Goal: Information Seeking & Learning: Check status

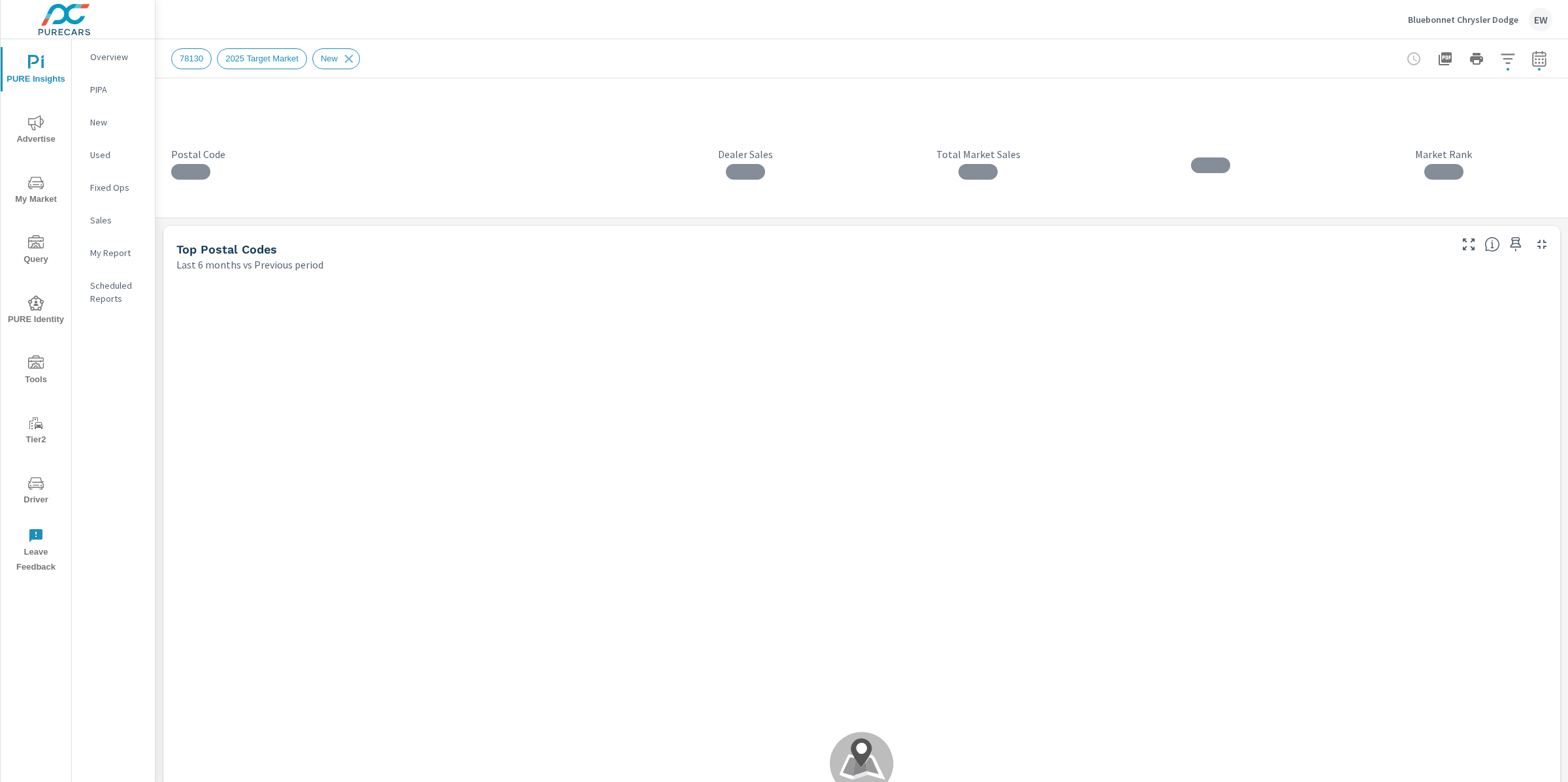
click at [188, 61] on span "78130" at bounding box center [191, 59] width 39 height 10
click at [1500, 59] on icon "button" at bounding box center [1508, 59] width 16 height 16
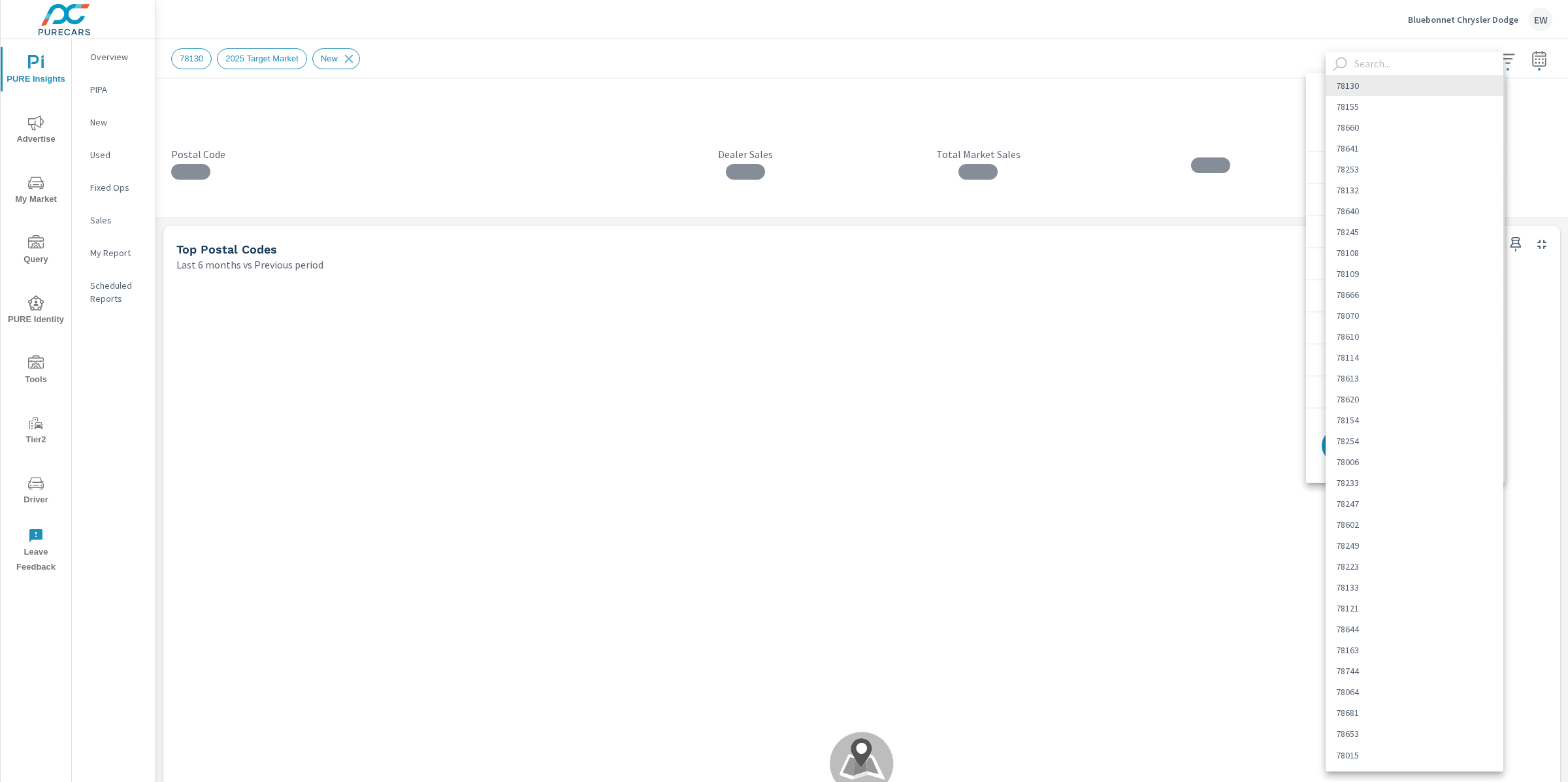
click at [1468, 111] on body "PURE Insights Advertise My Market Query PURE Identity Tools Tier2 Driver Leave …" at bounding box center [784, 391] width 1568 height 782
click at [1209, 30] on div at bounding box center [784, 391] width 1568 height 782
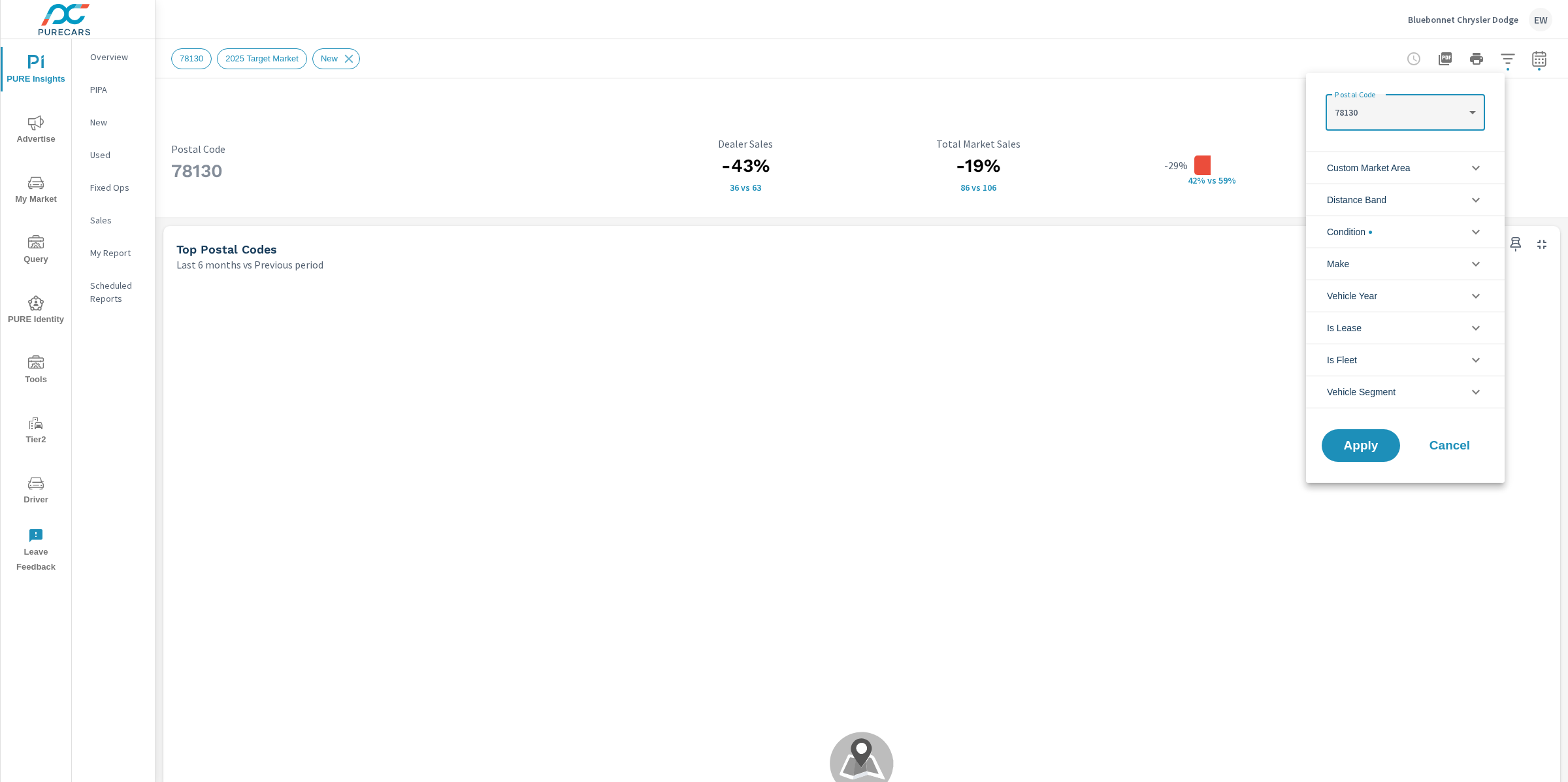
click at [1444, 448] on span "Cancel" at bounding box center [1449, 445] width 52 height 12
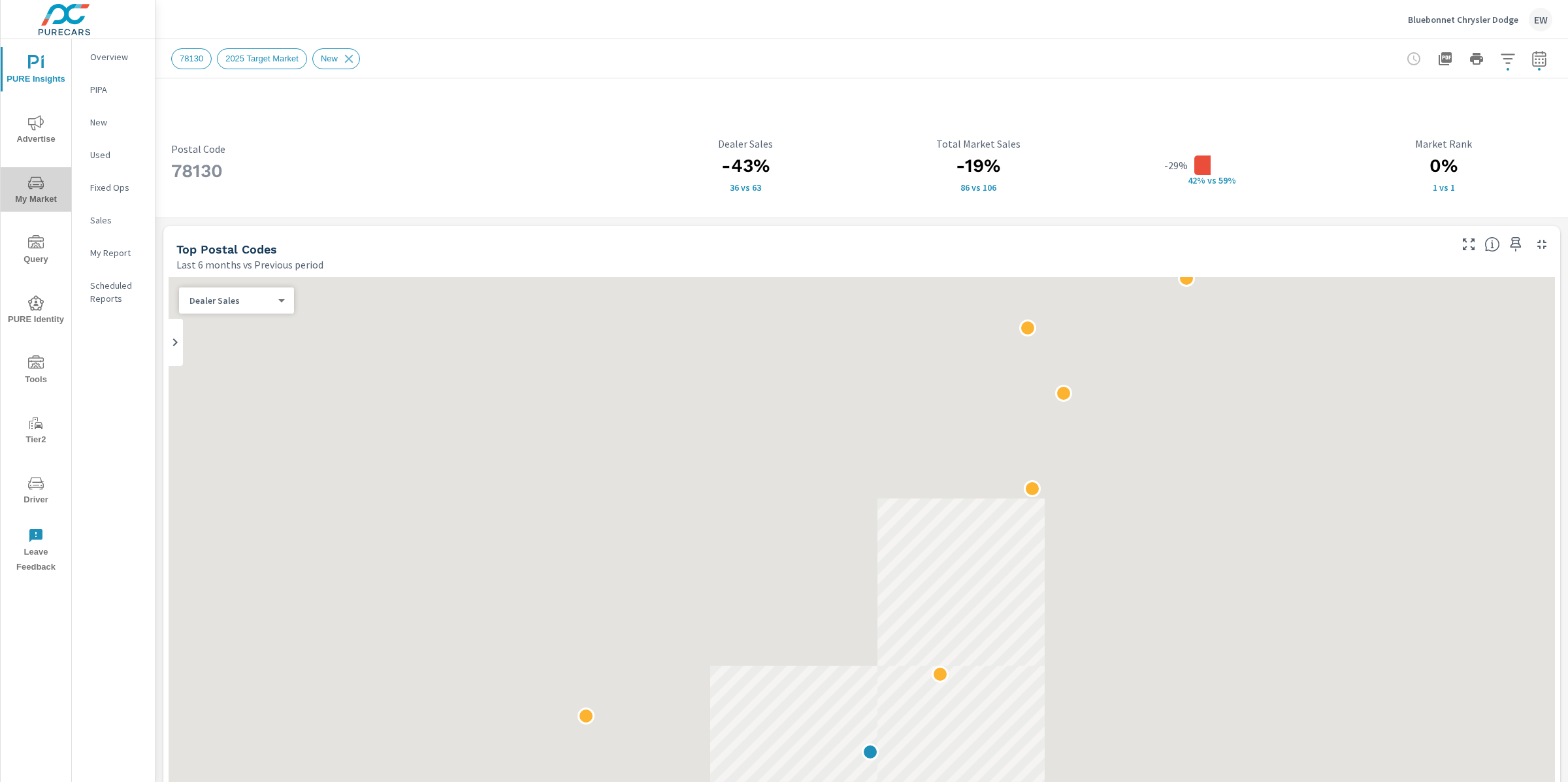
click at [32, 192] on span "My Market" at bounding box center [36, 191] width 63 height 32
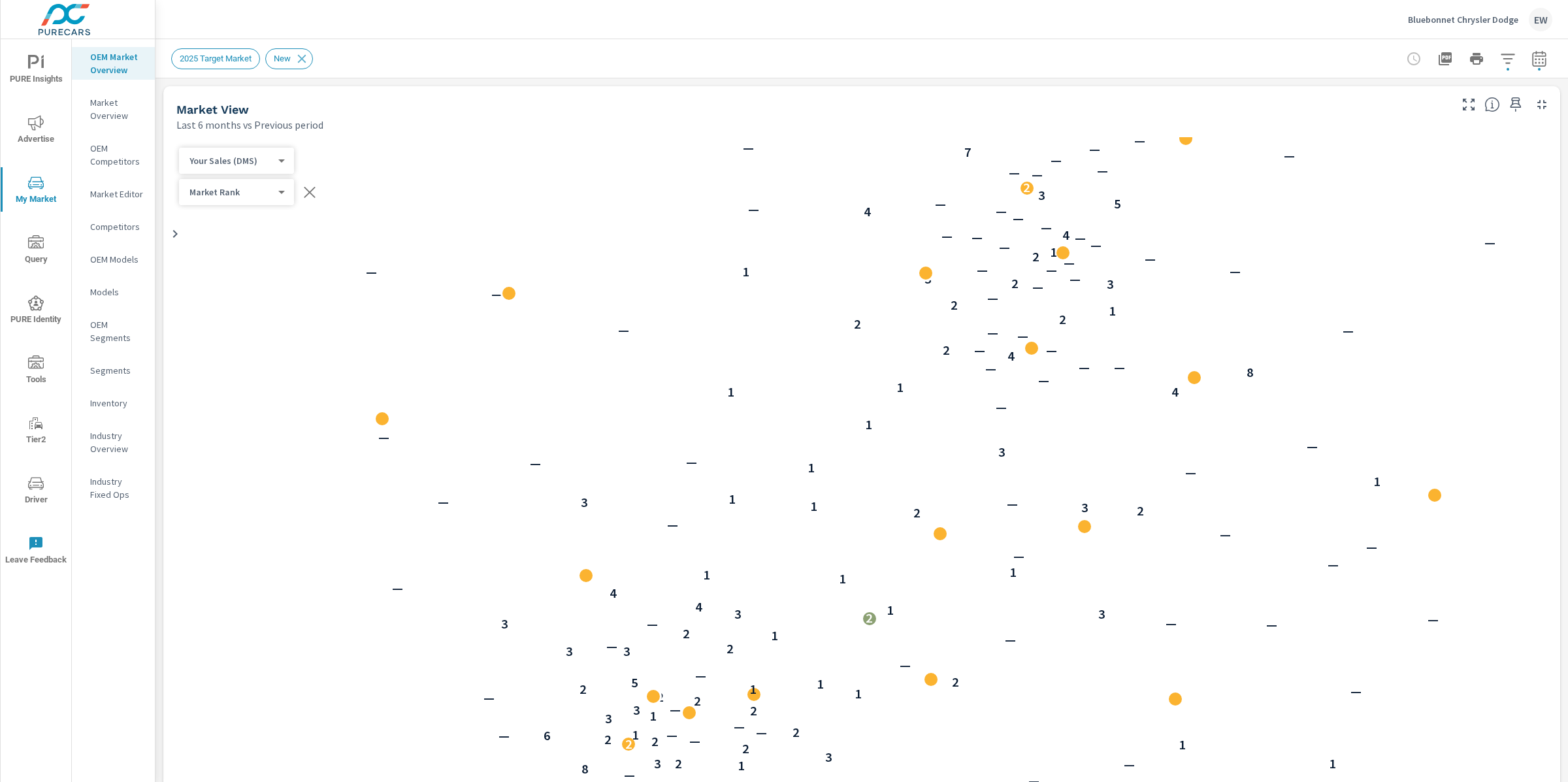
scroll to position [1, 0]
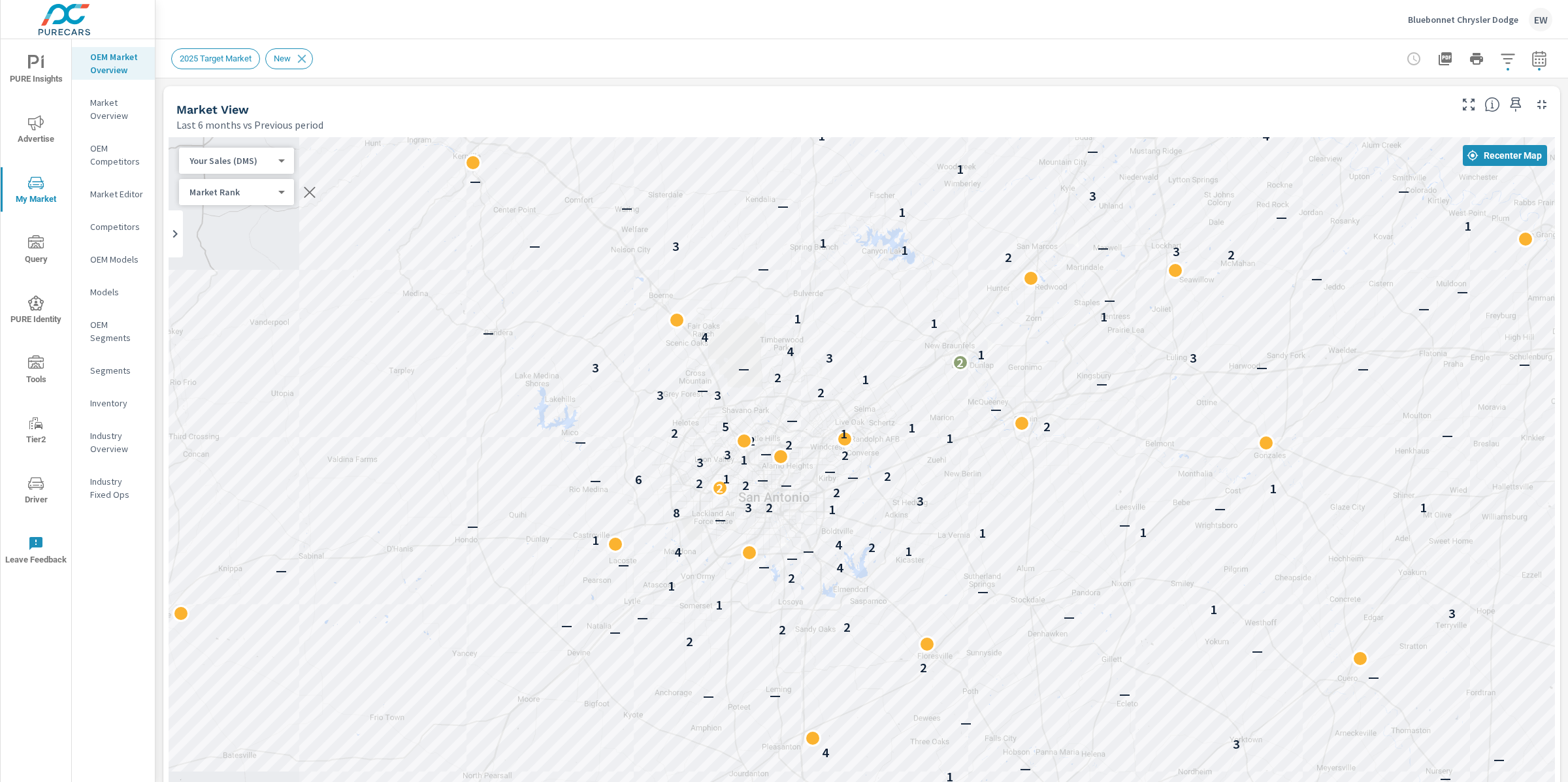
drag, startPoint x: 432, startPoint y: 432, endPoint x: 667, endPoint y: 209, distance: 324.0
click at [667, 209] on div "— — — — — — — — — — — — — — — — — 1 1 — 1 — — 4 — 3 — — — — — 2 — — — 2 — — 2 2…" at bounding box center [861, 603] width 1386 height 932
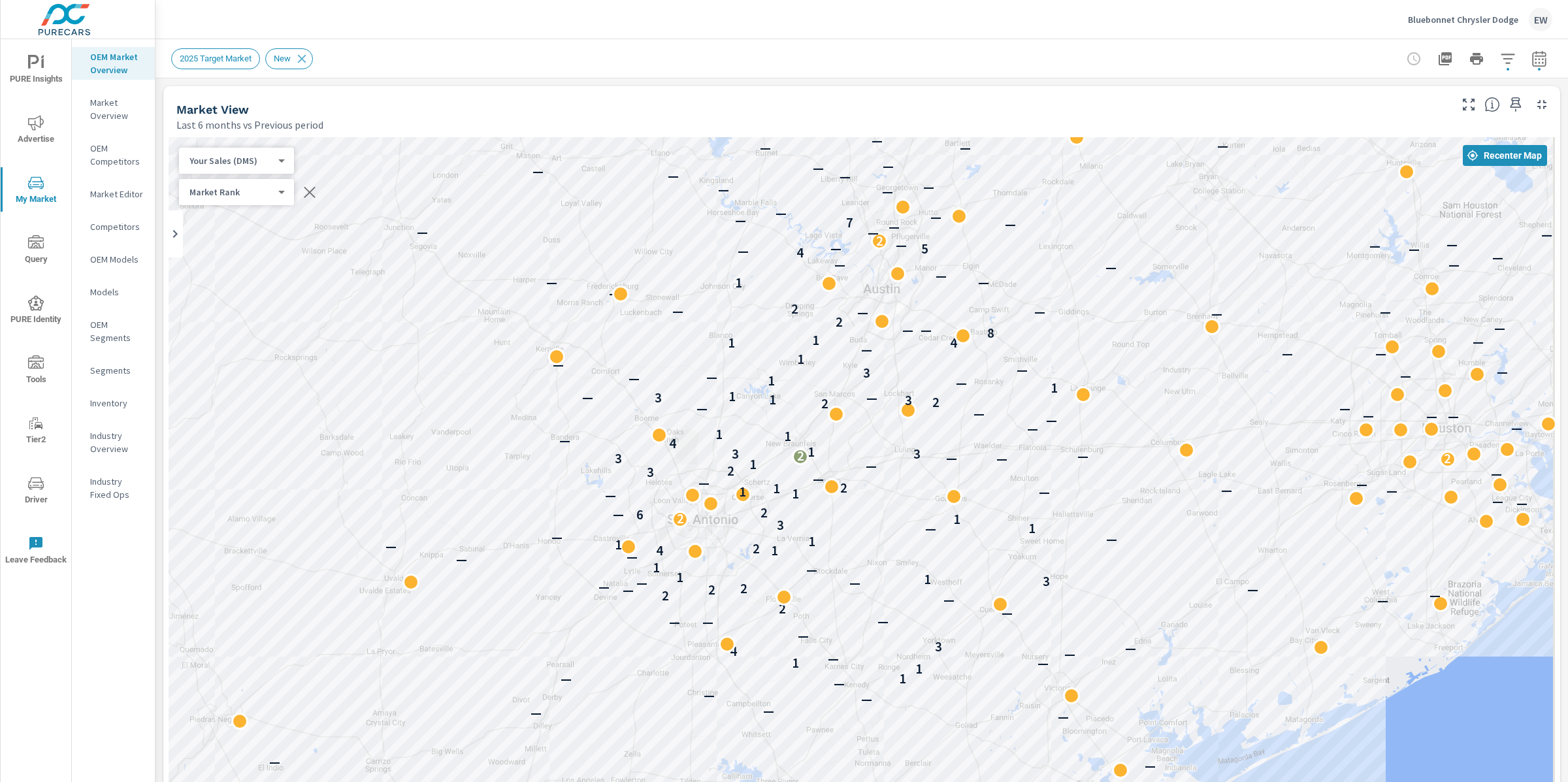
drag, startPoint x: 597, startPoint y: 263, endPoint x: 569, endPoint y: 375, distance: 115.4
click at [569, 375] on div "— — — — — — — — — — — — — — — — — — — — — — — — — — — — — — — — — — — — — — — —…" at bounding box center [861, 603] width 1386 height 932
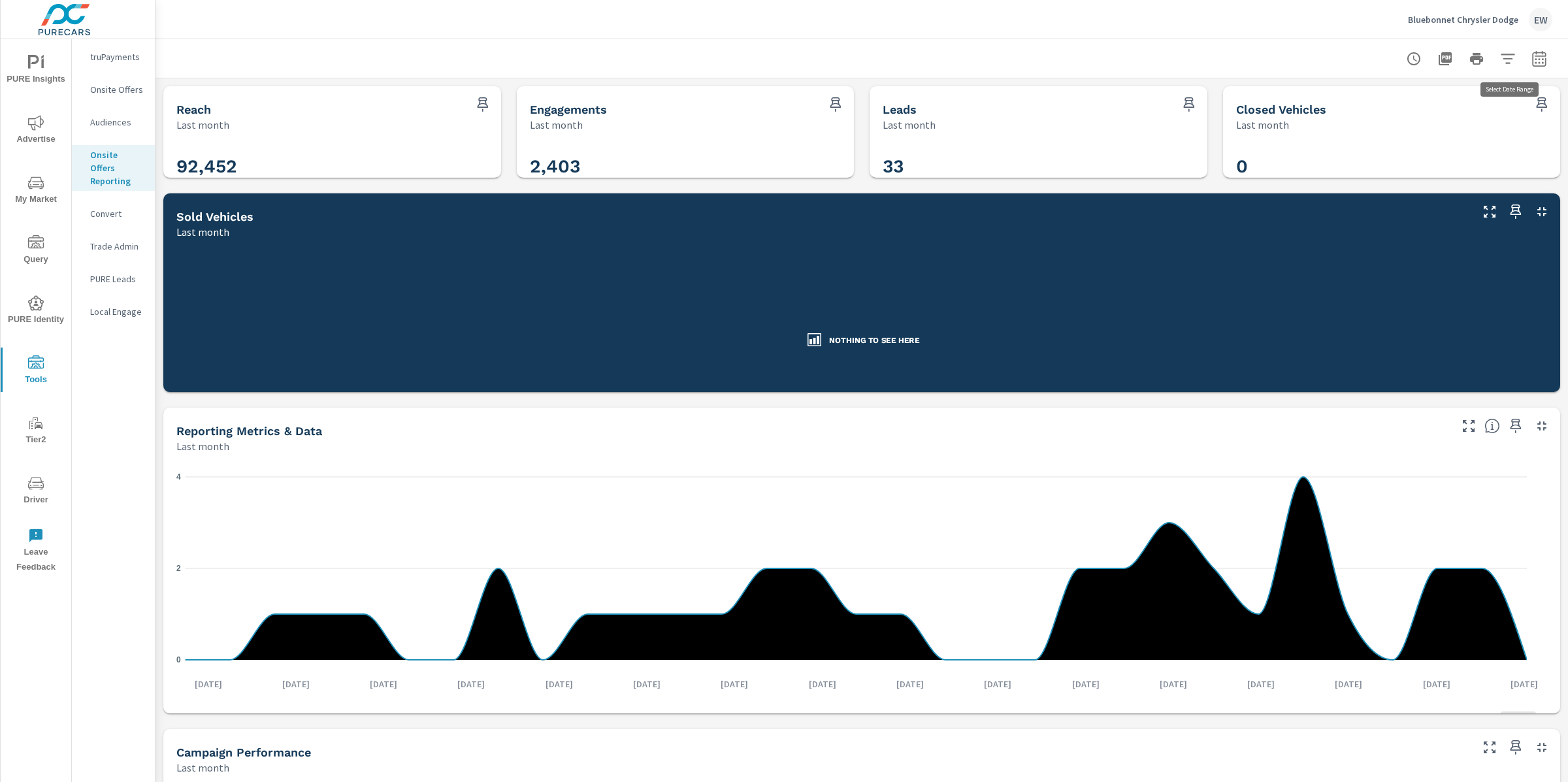
click at [1531, 58] on icon "button" at bounding box center [1539, 59] width 16 height 16
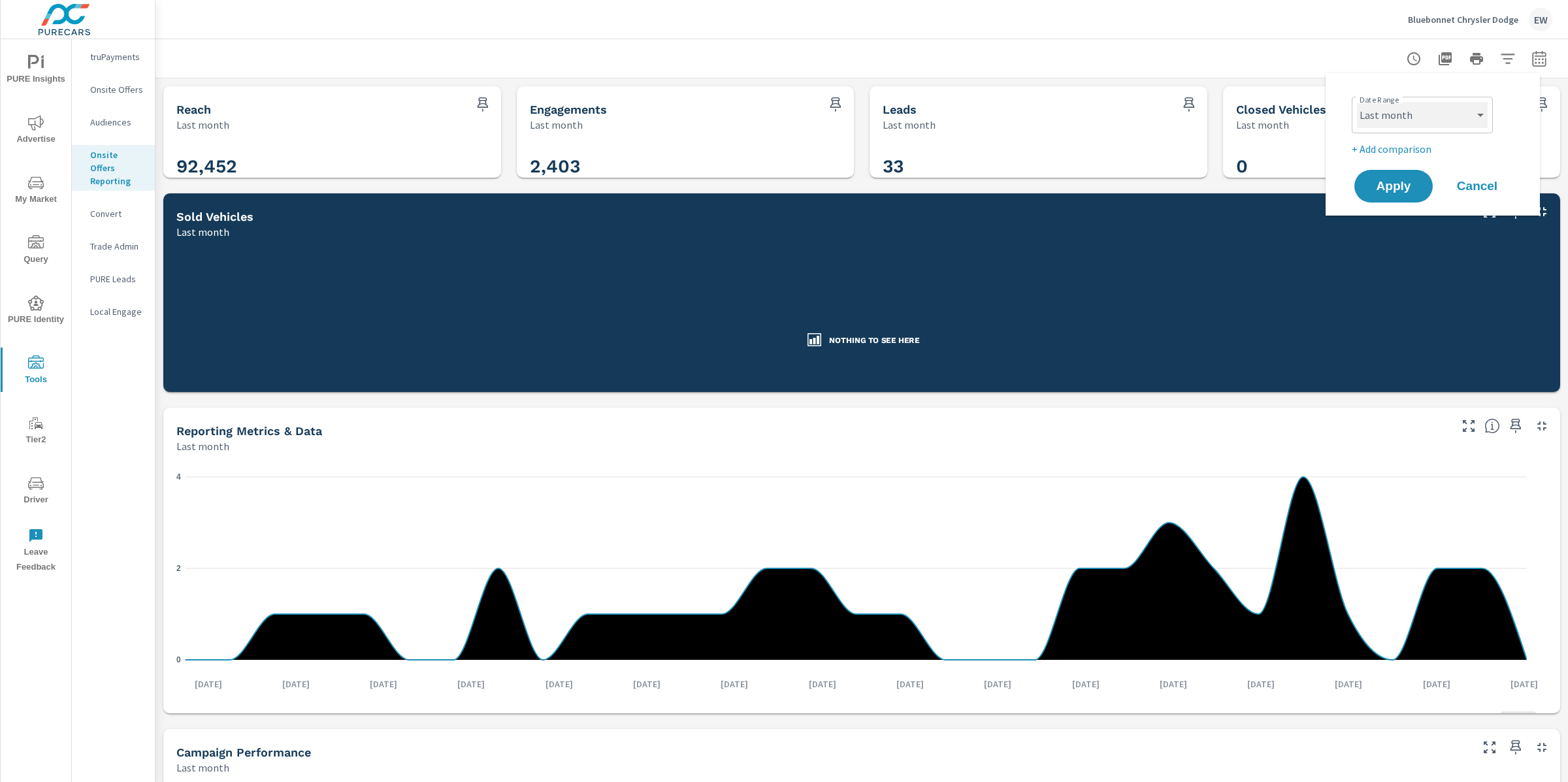
click at [1419, 118] on select "Custom [DATE] Last week Last 7 days Last 14 days Last 30 days Last 45 days Last…" at bounding box center [1422, 115] width 131 height 26
click at [1357, 102] on select "Custom [DATE] Last week Last 7 days Last 14 days Last 30 days Last 45 days Last…" at bounding box center [1422, 115] width 131 height 26
select select "Month to date"
click at [1393, 192] on span "Apply" at bounding box center [1393, 186] width 54 height 12
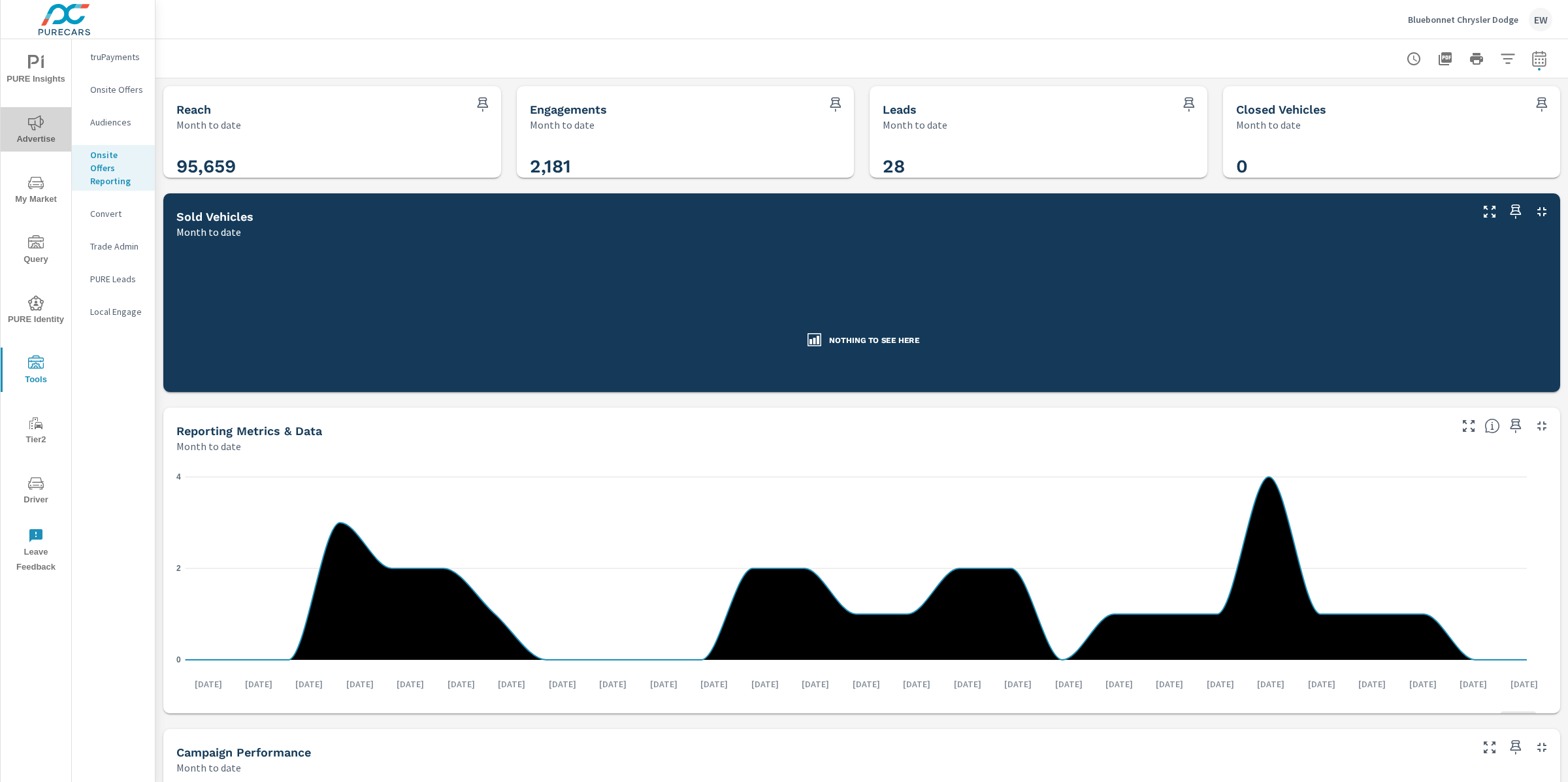
click at [34, 124] on icon "nav menu" at bounding box center [36, 123] width 16 height 16
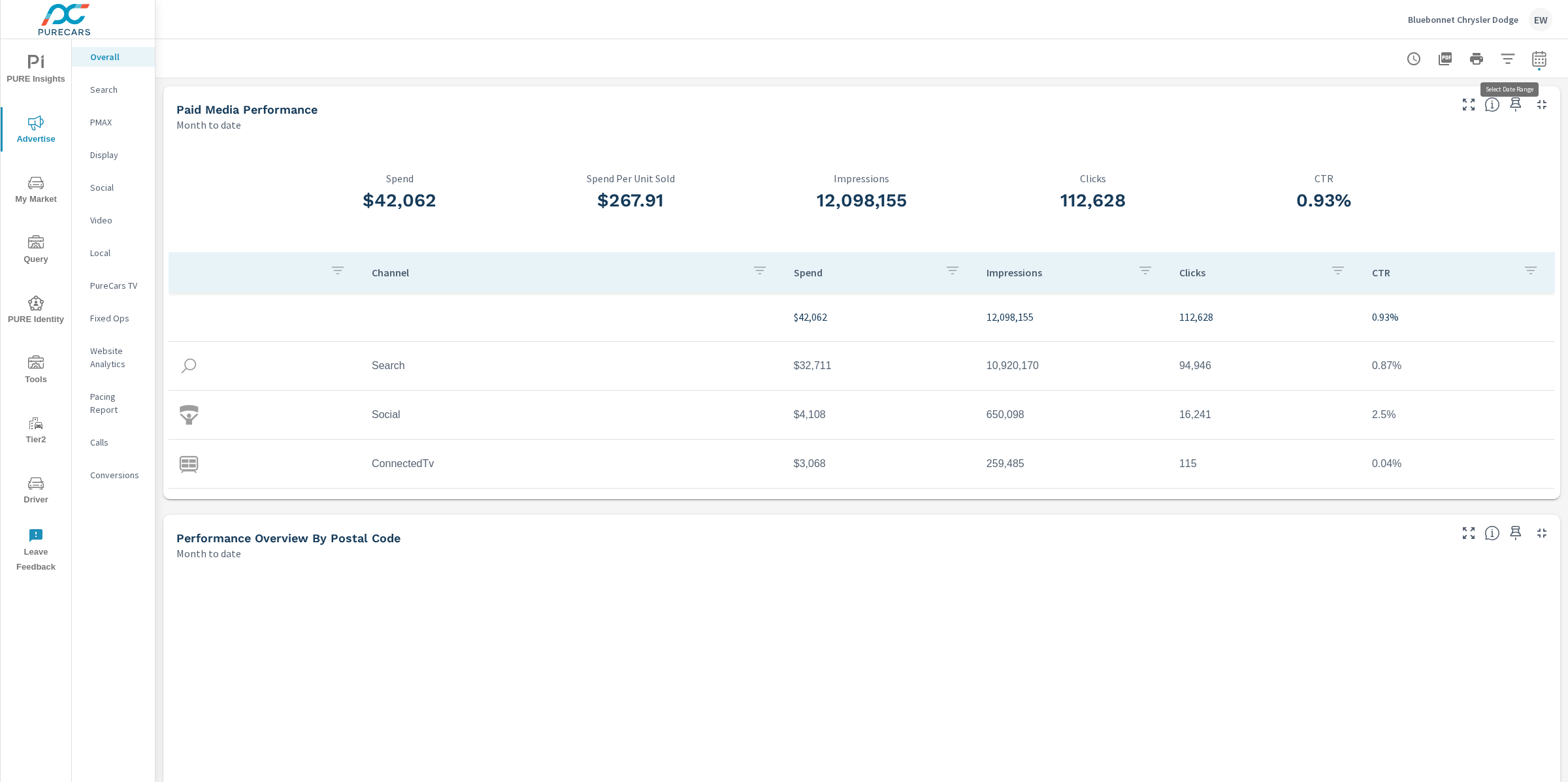
click at [1534, 59] on icon "button" at bounding box center [1538, 60] width 9 height 6
click at [1428, 119] on select "Custom Yesterday Last week Last 7 days Last 14 days Last 30 days Last 45 days L…" at bounding box center [1422, 115] width 131 height 26
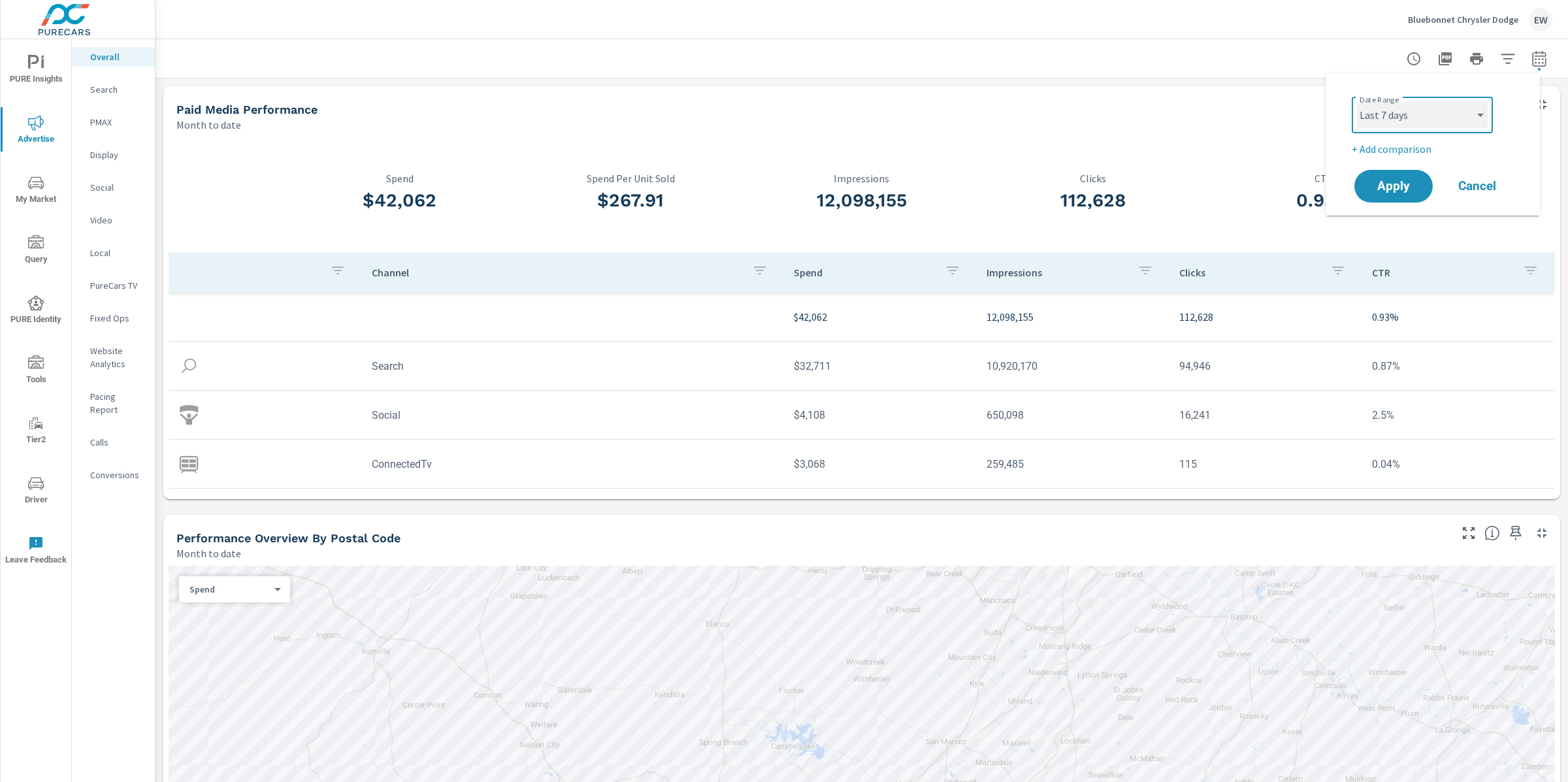
click at [1357, 102] on select "Custom Yesterday Last week Last 7 days Last 14 days Last 30 days Last 45 days L…" at bounding box center [1422, 115] width 131 height 26
select select "Last 7 days"
click at [1396, 153] on p "+ Add comparison" at bounding box center [1435, 149] width 167 height 16
select select "Previous period"
click at [1391, 229] on span "Apply" at bounding box center [1393, 222] width 54 height 12
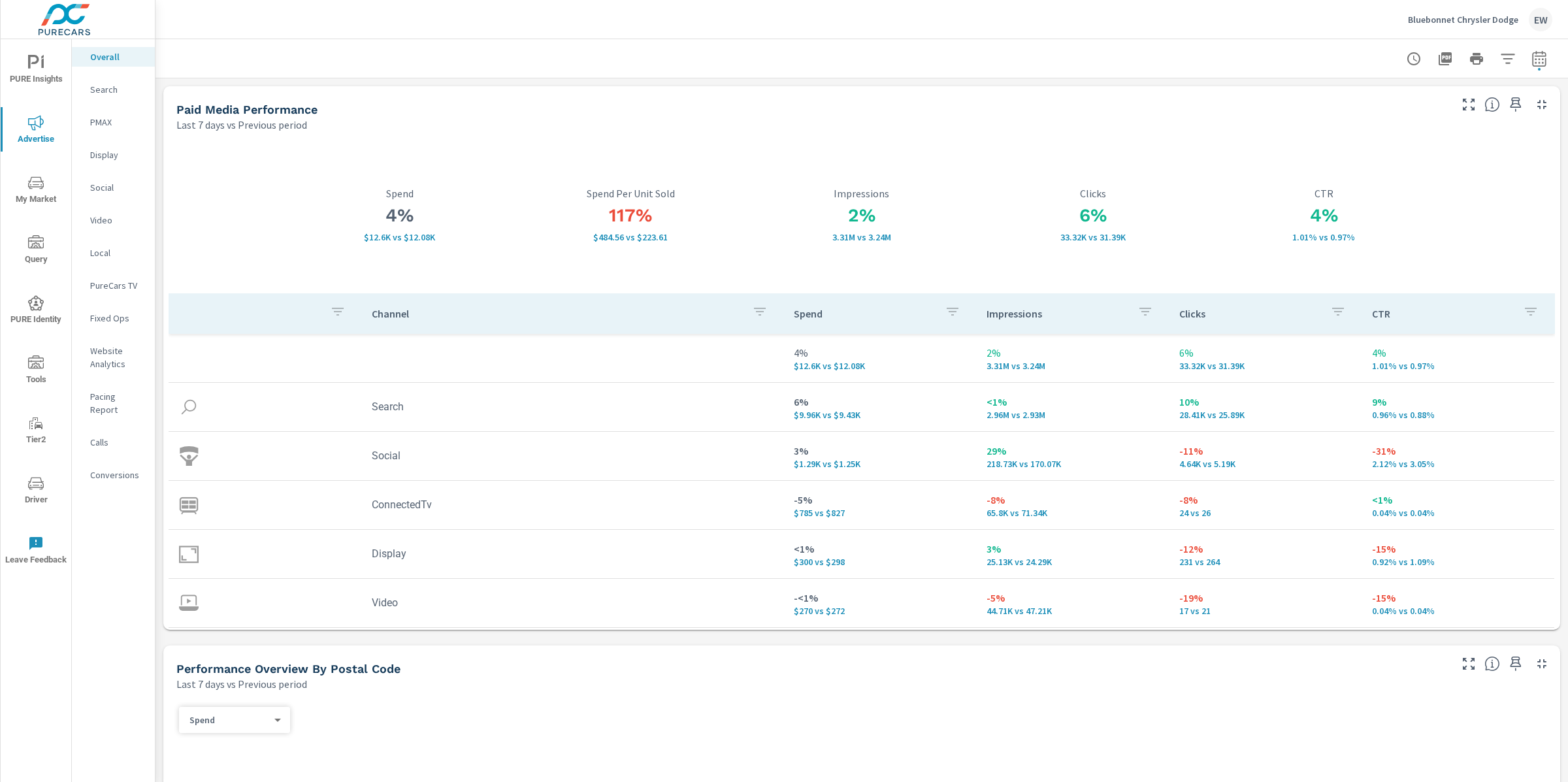
click at [97, 292] on p "PureCars TV" at bounding box center [117, 286] width 55 height 13
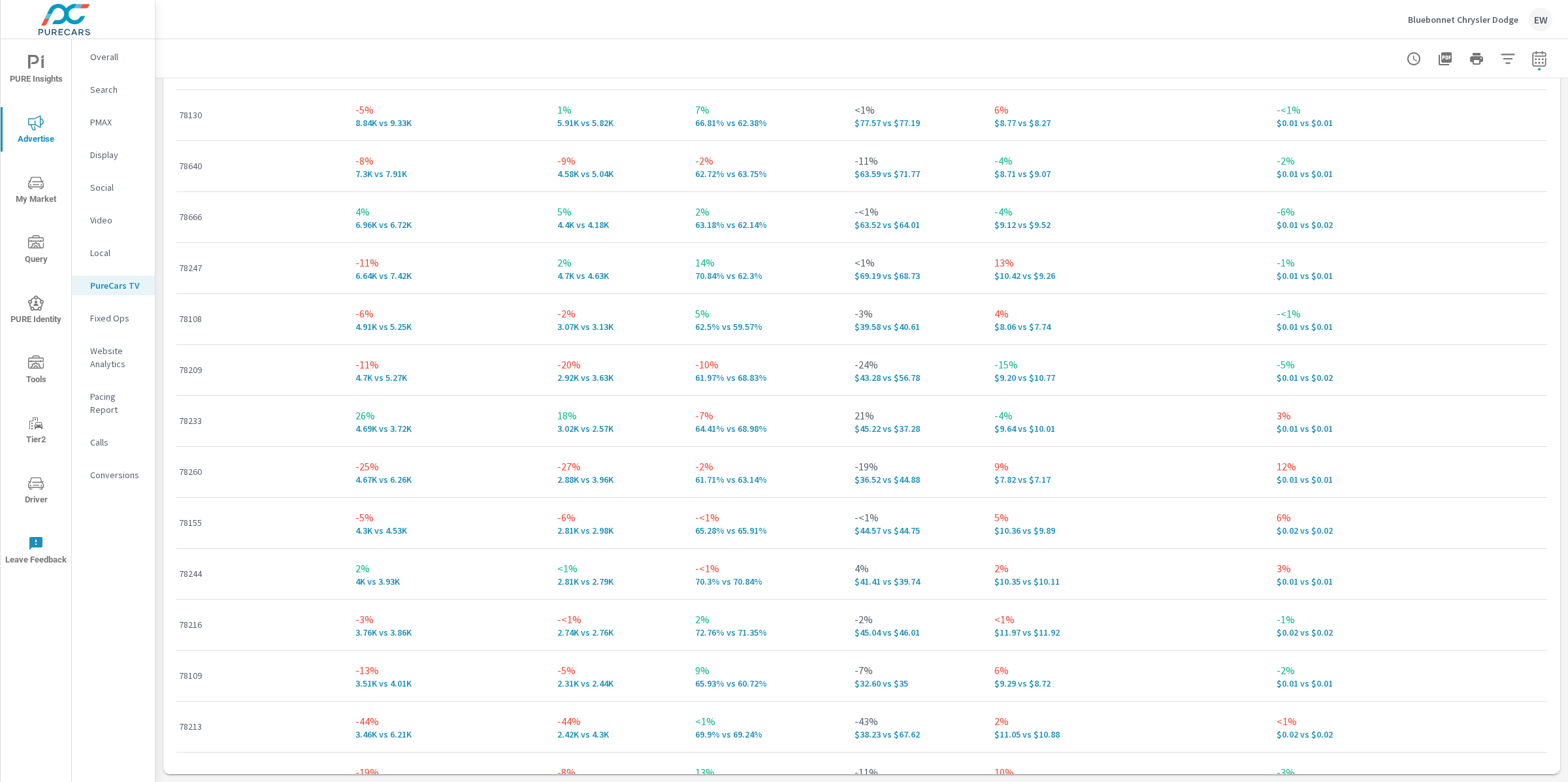
scroll to position [2611, 0]
click at [1362, 120] on body "PURE Insights Advertise My Market Query PURE Identity Tools Tier2 Driver Leave …" at bounding box center [784, 391] width 1568 height 782
click at [1358, 198] on li "City" at bounding box center [1375, 189] width 95 height 23
type input "City"
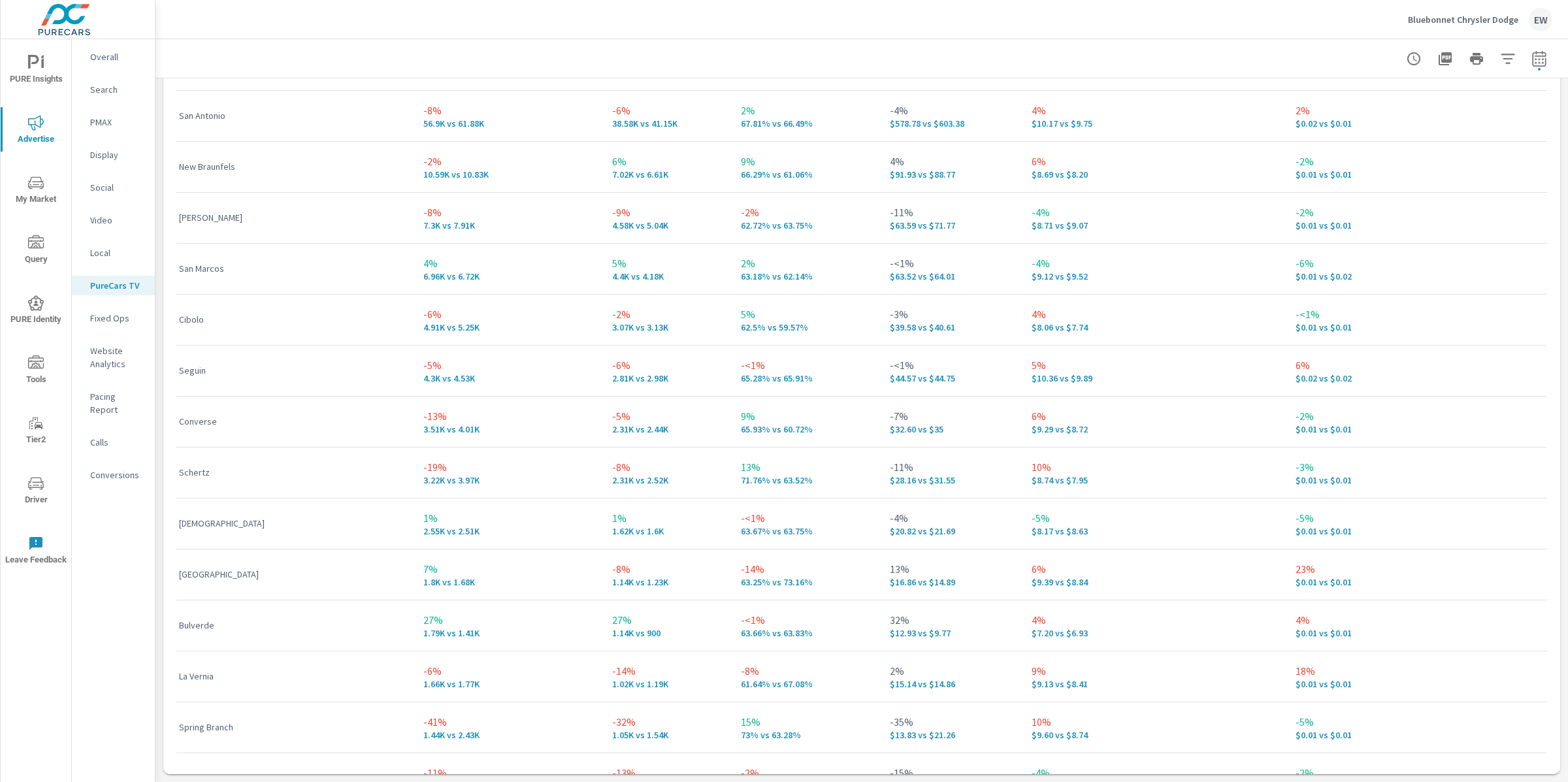
scroll to position [1, 0]
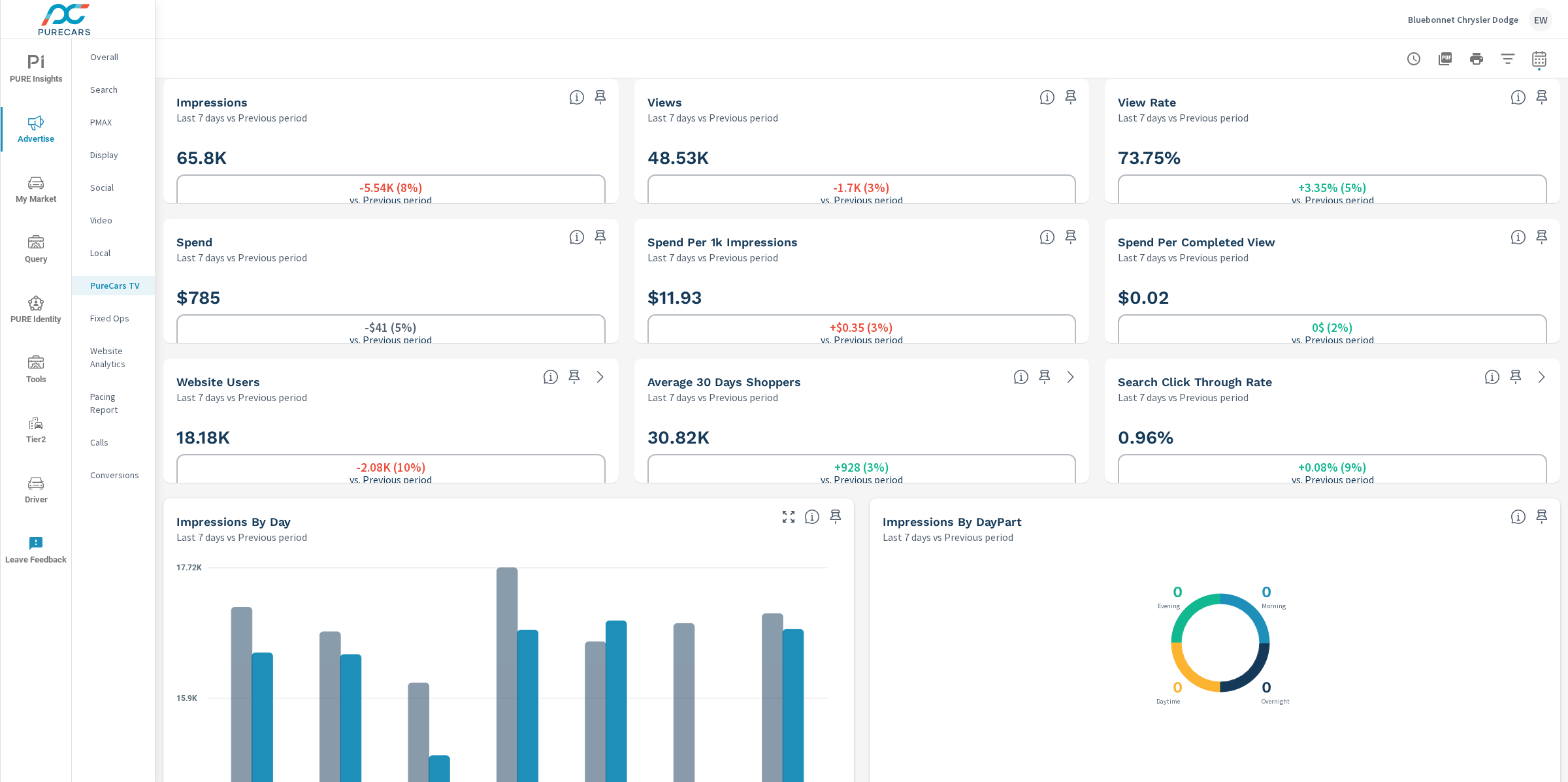
scroll to position [0, 0]
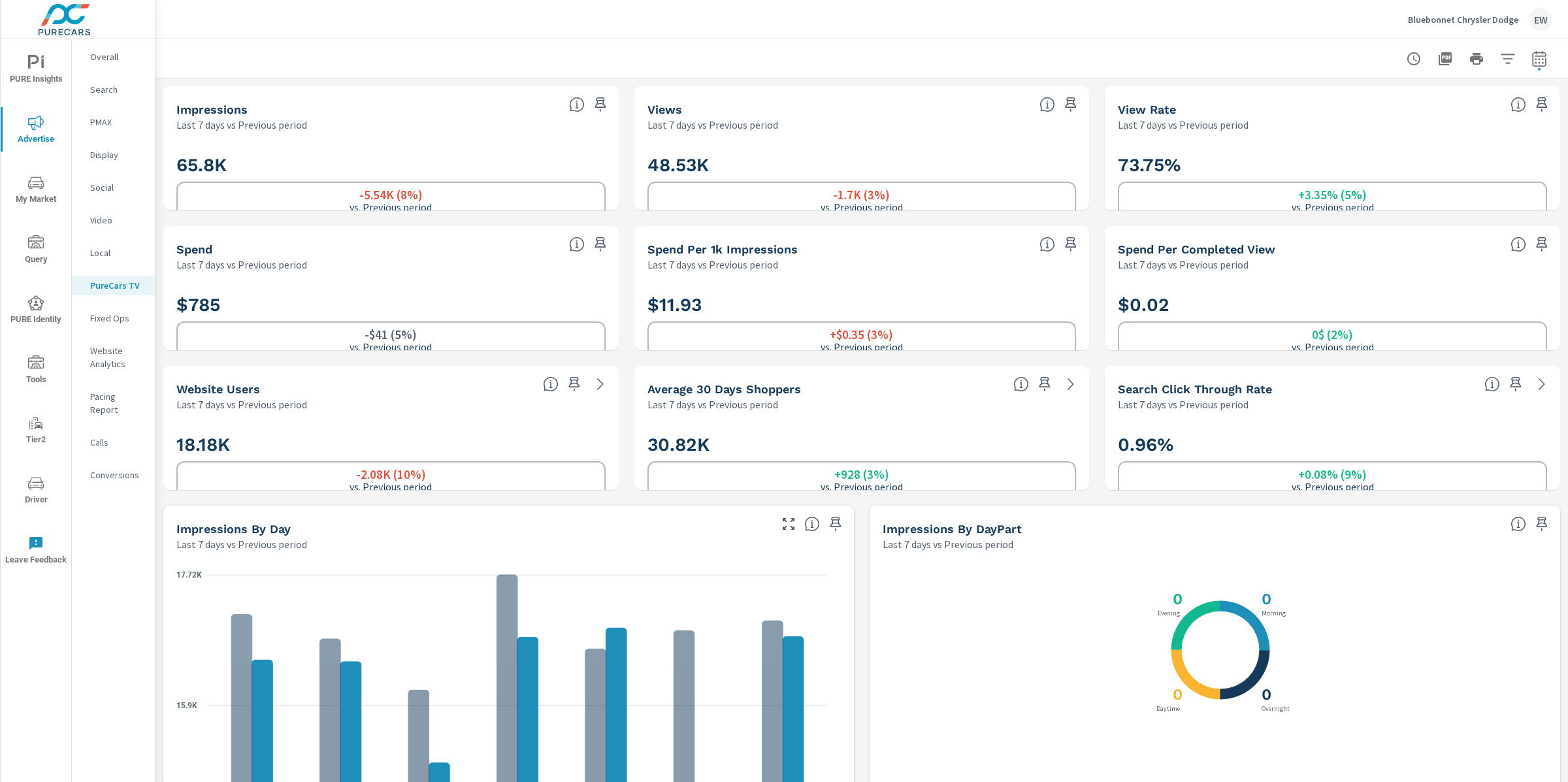
click at [109, 58] on p "Overall" at bounding box center [117, 57] width 55 height 13
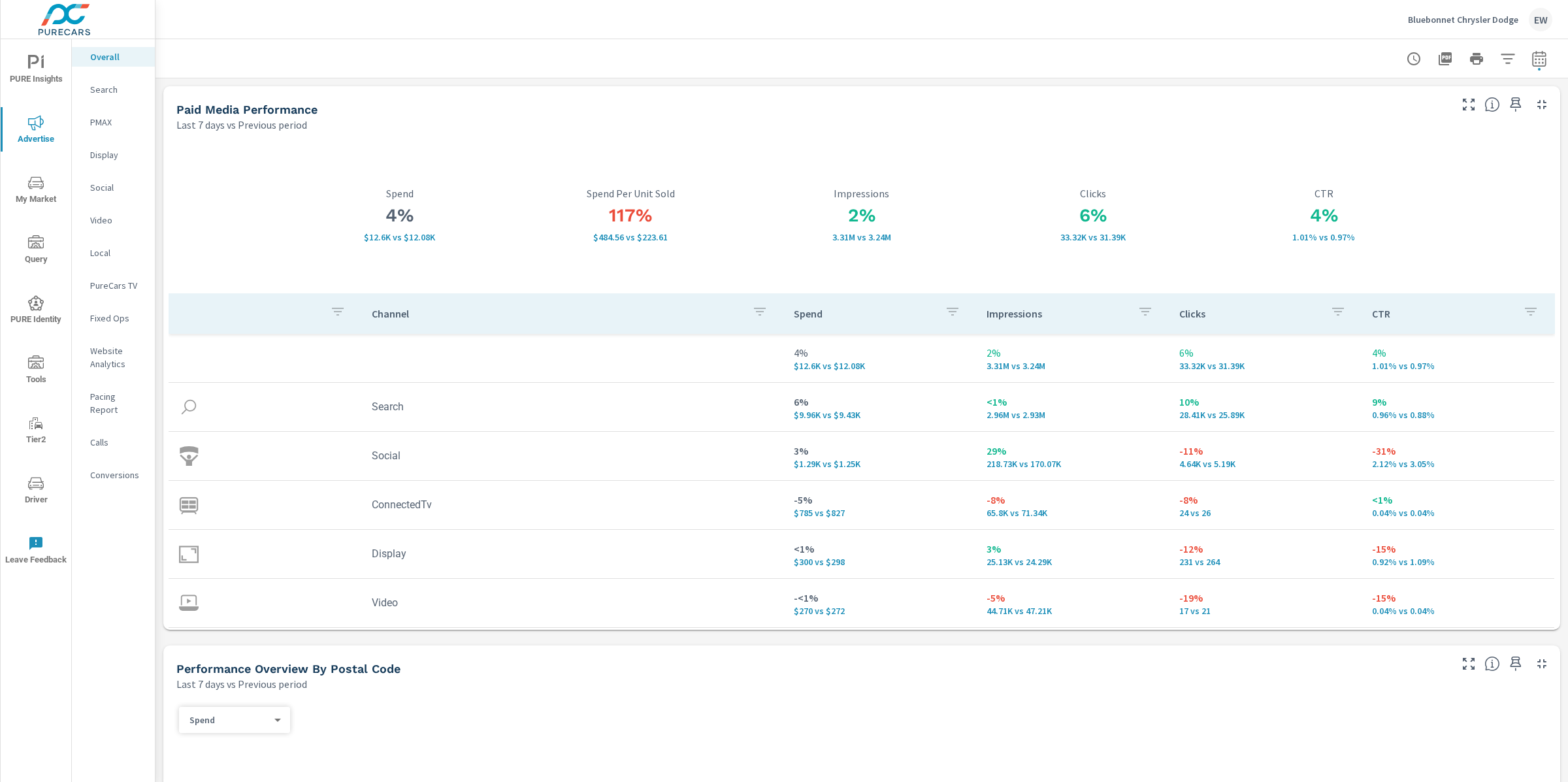
click at [794, 28] on div "Bluebonnet Chrysler Dodge EW" at bounding box center [861, 19] width 1381 height 38
click at [783, 56] on div at bounding box center [861, 59] width 1381 height 38
click at [440, 103] on div "Paid Media Performance" at bounding box center [804, 109] width 1255 height 15
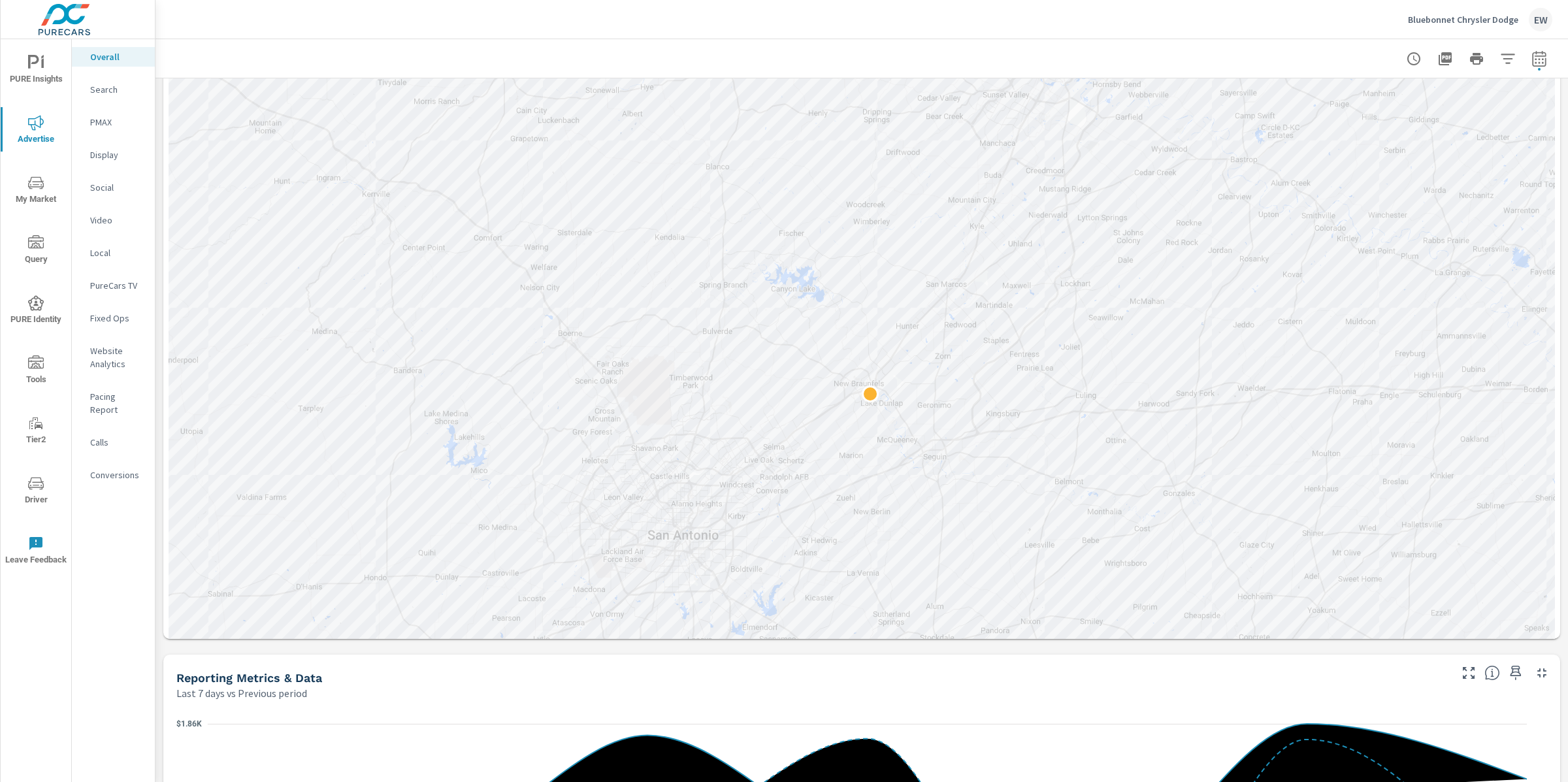
scroll to position [681, 0]
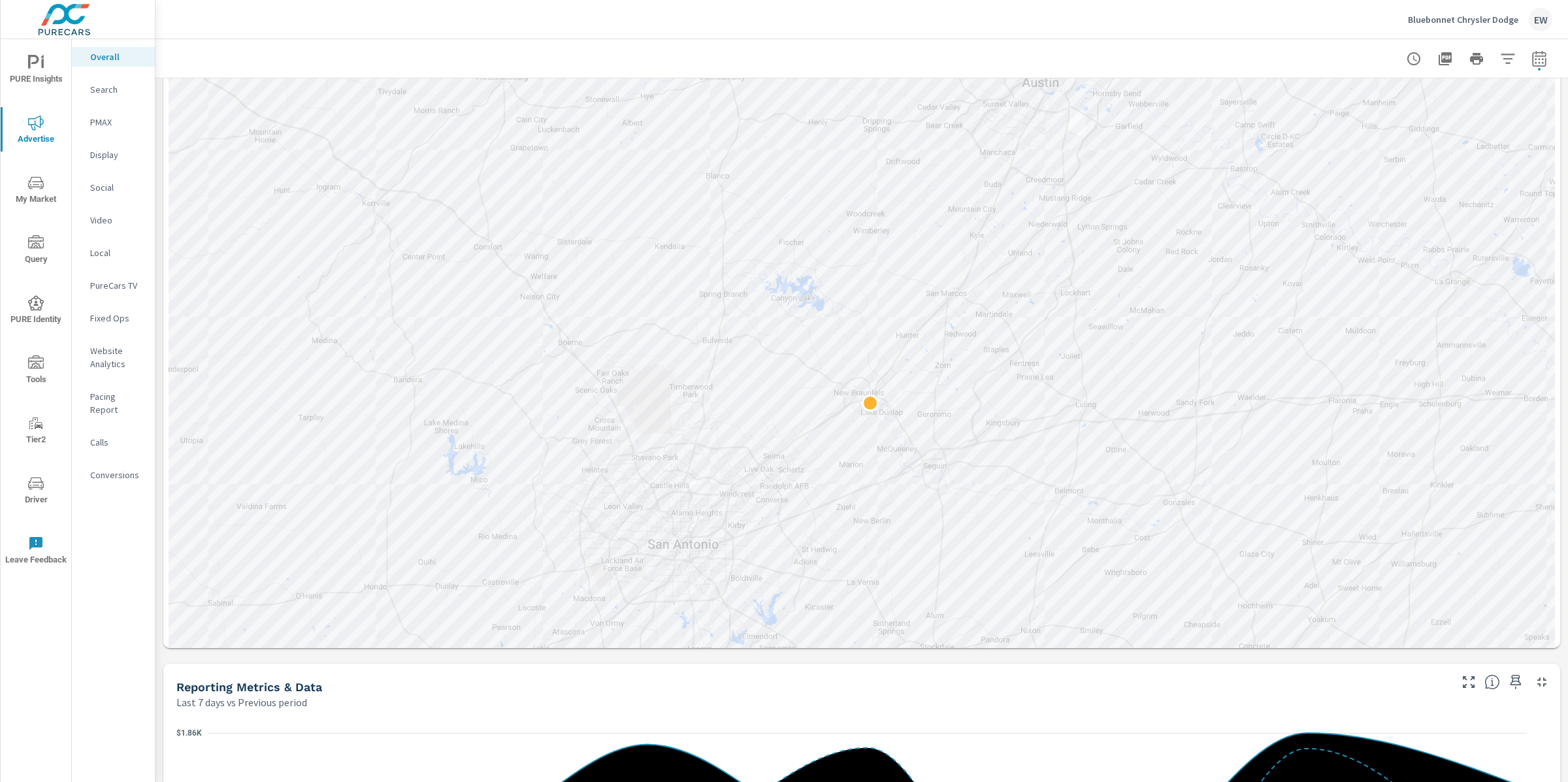
click at [225, 176] on body "PURE Insights Advertise My Market Query PURE Identity Tools Tier2 Driver Leave …" at bounding box center [784, 391] width 1568 height 782
click at [219, 206] on li "Sales" at bounding box center [231, 200] width 100 height 21
click at [158, 236] on div "Paid Media Performance Last 7 days vs Previous period 4% $12.6K vs $12.08K Spen…" at bounding box center [861, 585] width 1412 height 2376
click at [247, 176] on body "PURE Insights Advertise My Market Query PURE Identity Tools Tier2 Driver Leave …" at bounding box center [784, 391] width 1568 height 782
click at [233, 150] on li "Spend" at bounding box center [231, 155] width 100 height 21
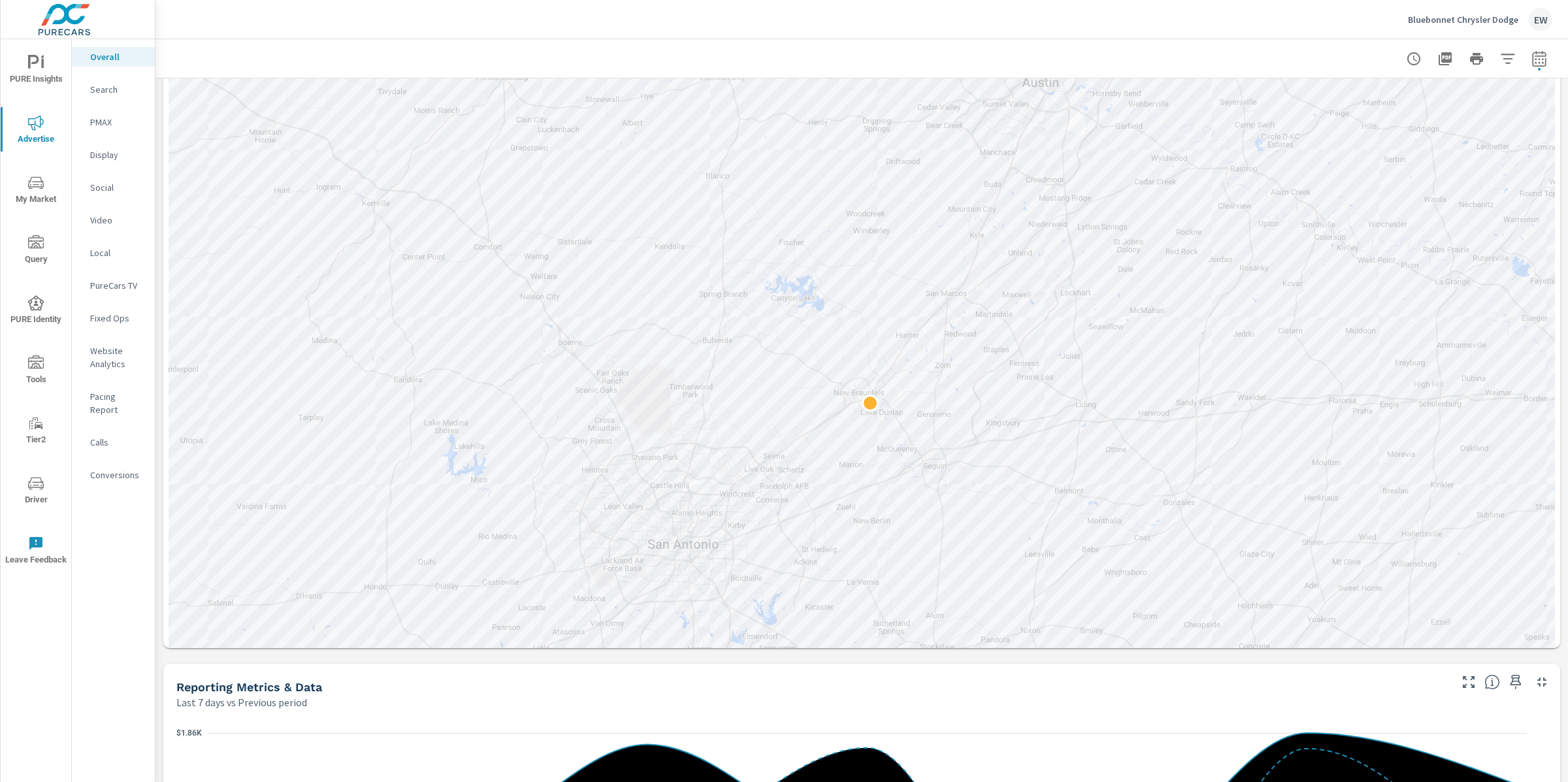
click at [158, 231] on div "Paid Media Performance Last 7 days vs Previous period 4% $12.6K vs $12.08K Spen…" at bounding box center [861, 585] width 1412 height 2376
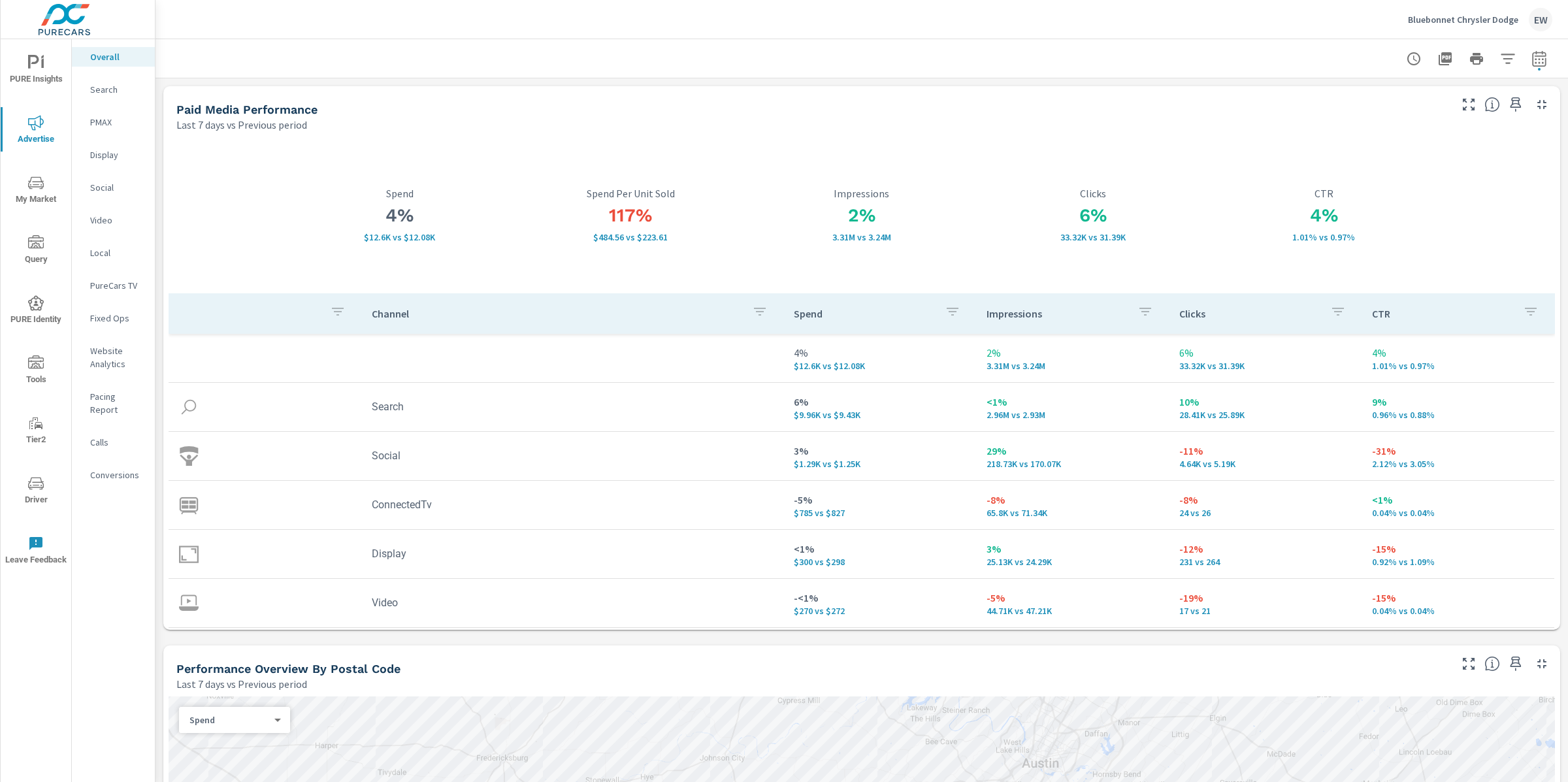
click at [110, 292] on p "PureCars TV" at bounding box center [117, 286] width 55 height 13
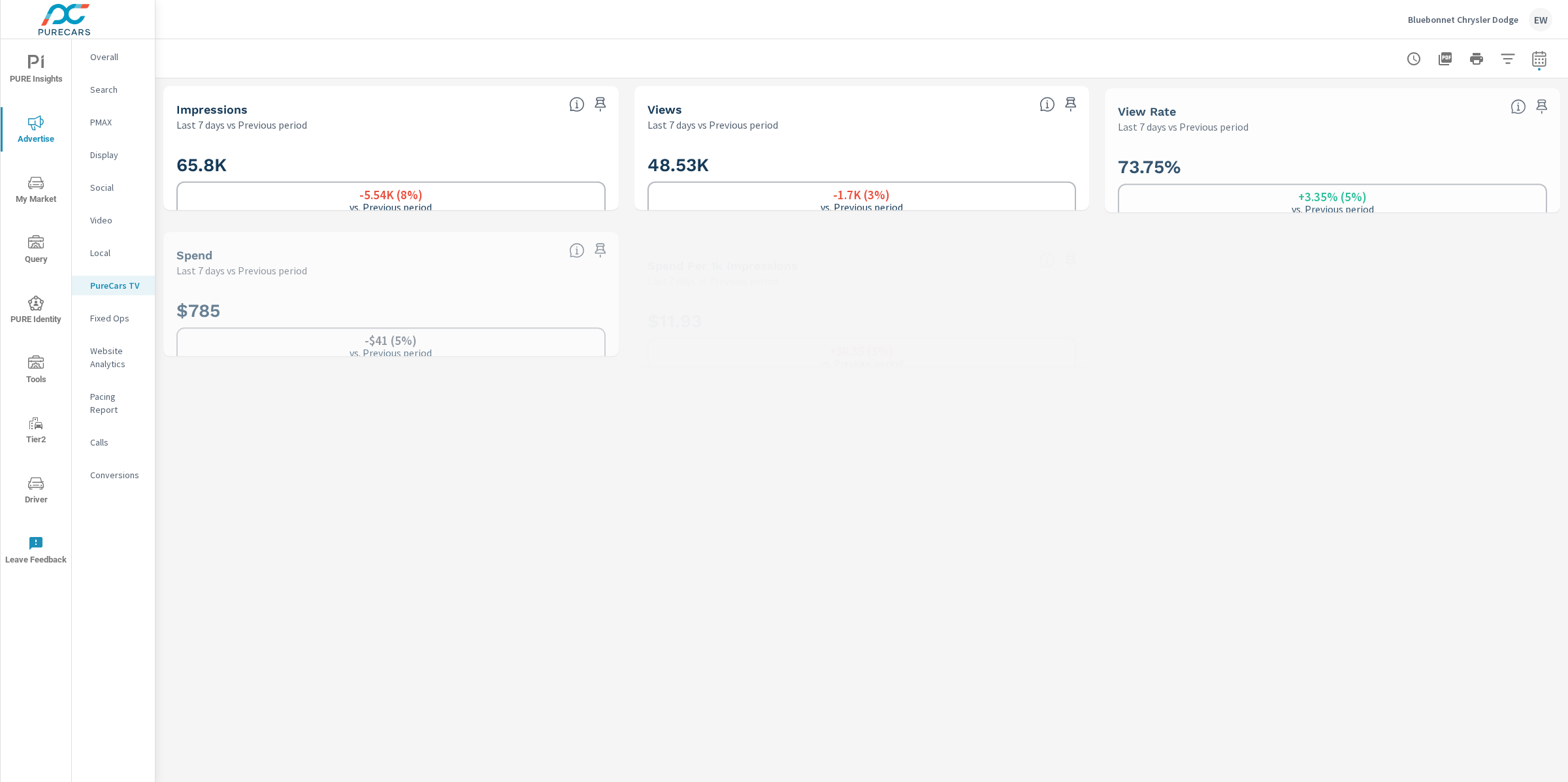
scroll to position [1, 0]
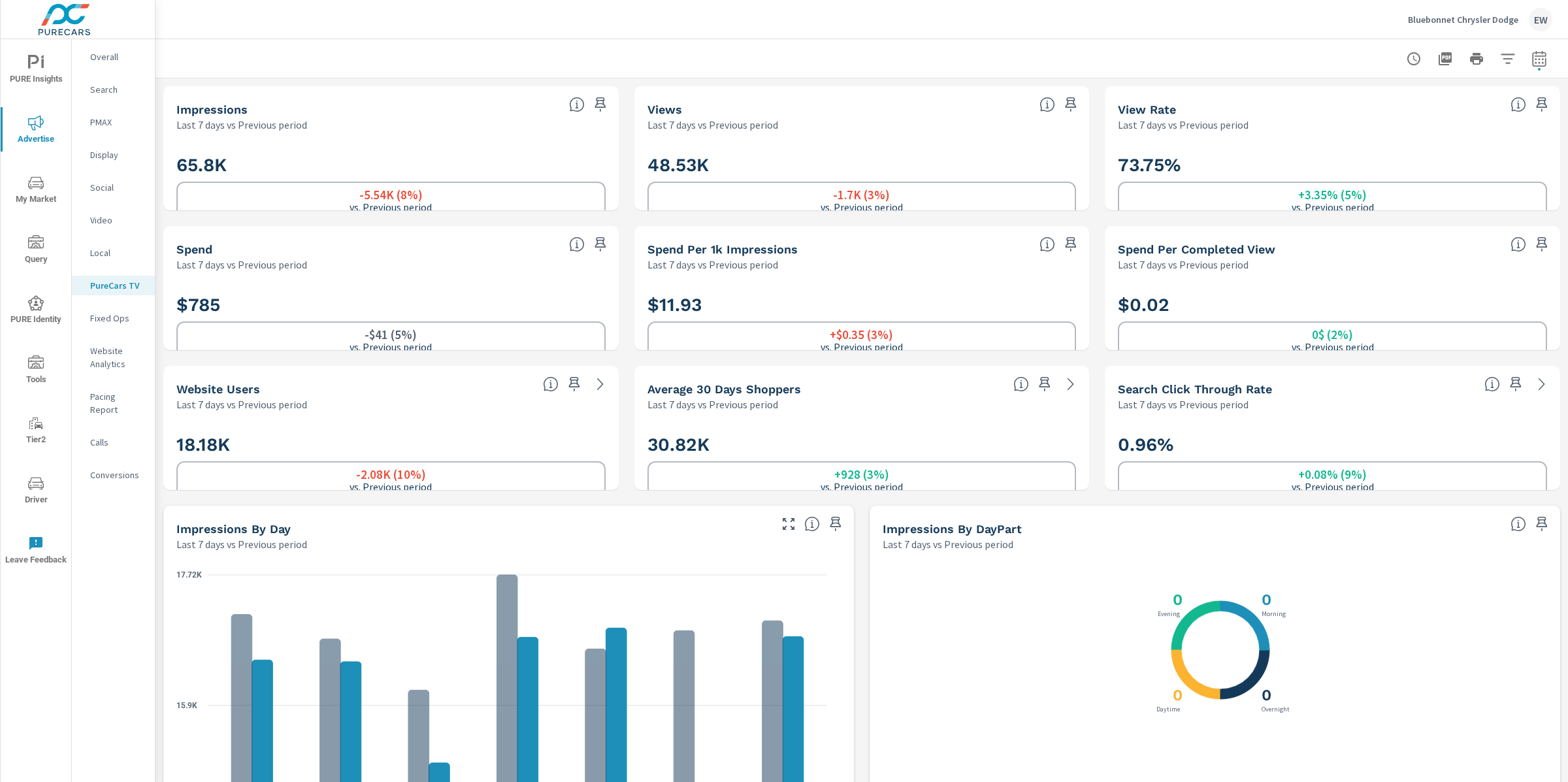
click at [1531, 58] on icon "button" at bounding box center [1539, 59] width 16 height 16
select select "Last 7 days"
select select "Previous period"
click at [1505, 178] on icon "button" at bounding box center [1509, 172] width 16 height 16
click at [1425, 118] on select "Custom Yesterday Last week Last 7 days Last 14 days Last 30 days Last 45 days L…" at bounding box center [1422, 115] width 131 height 26
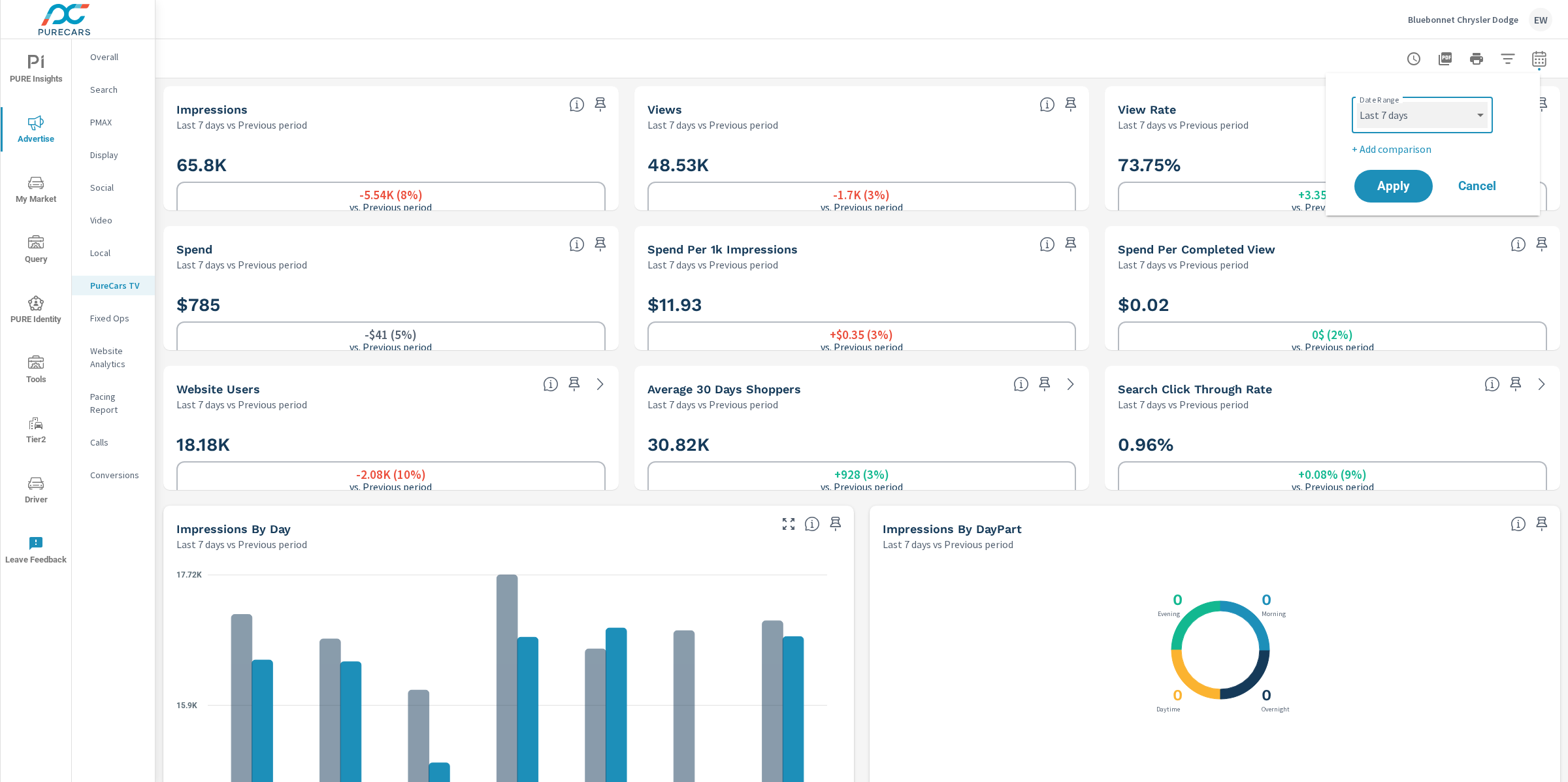
click at [1357, 102] on select "Custom Yesterday Last week Last 7 days Last 14 days Last 30 days Last 45 days L…" at bounding box center [1422, 115] width 131 height 26
select select "Month to date"
click at [1388, 188] on span "Apply" at bounding box center [1393, 186] width 54 height 12
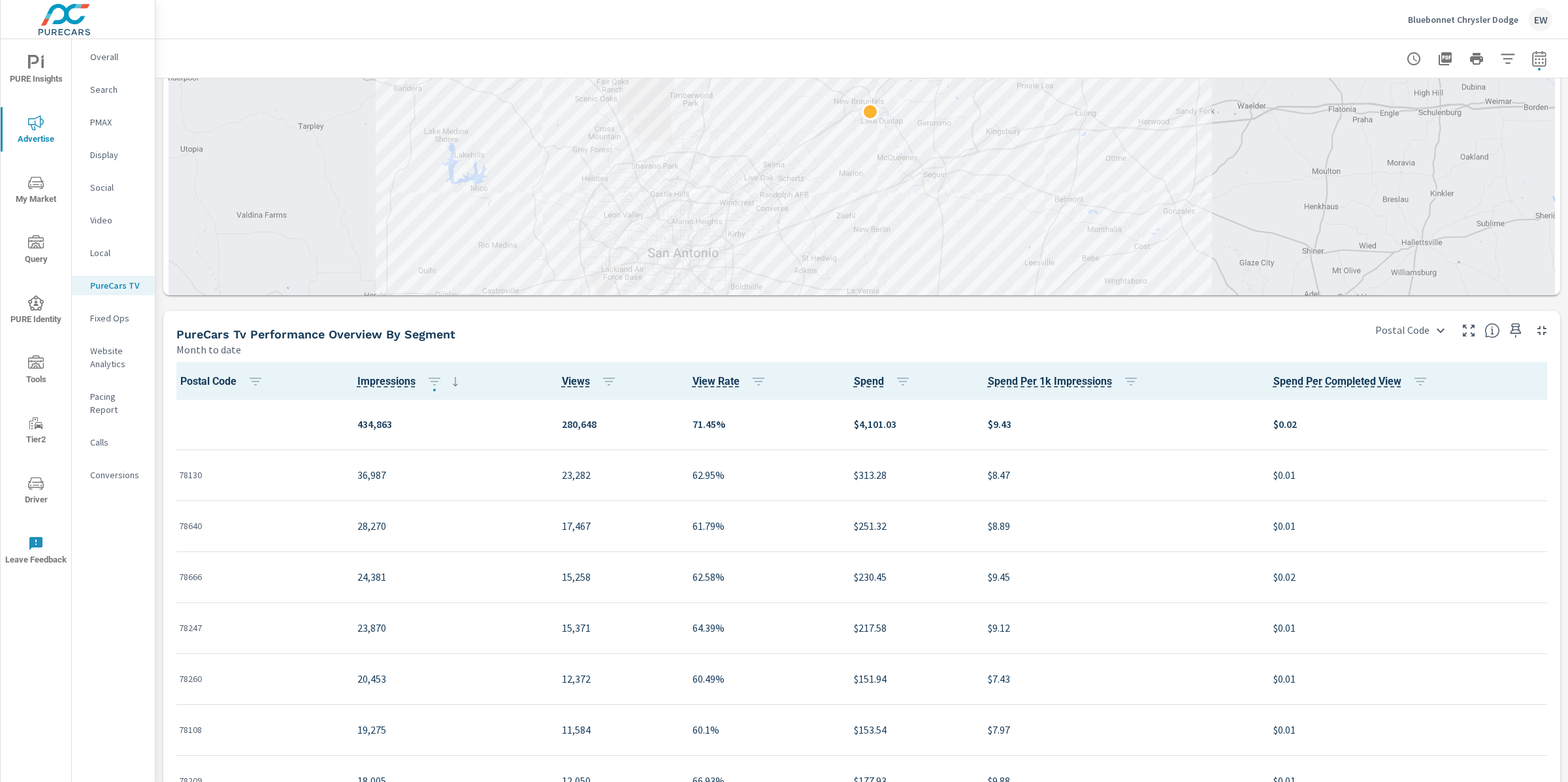
scroll to position [1454, 0]
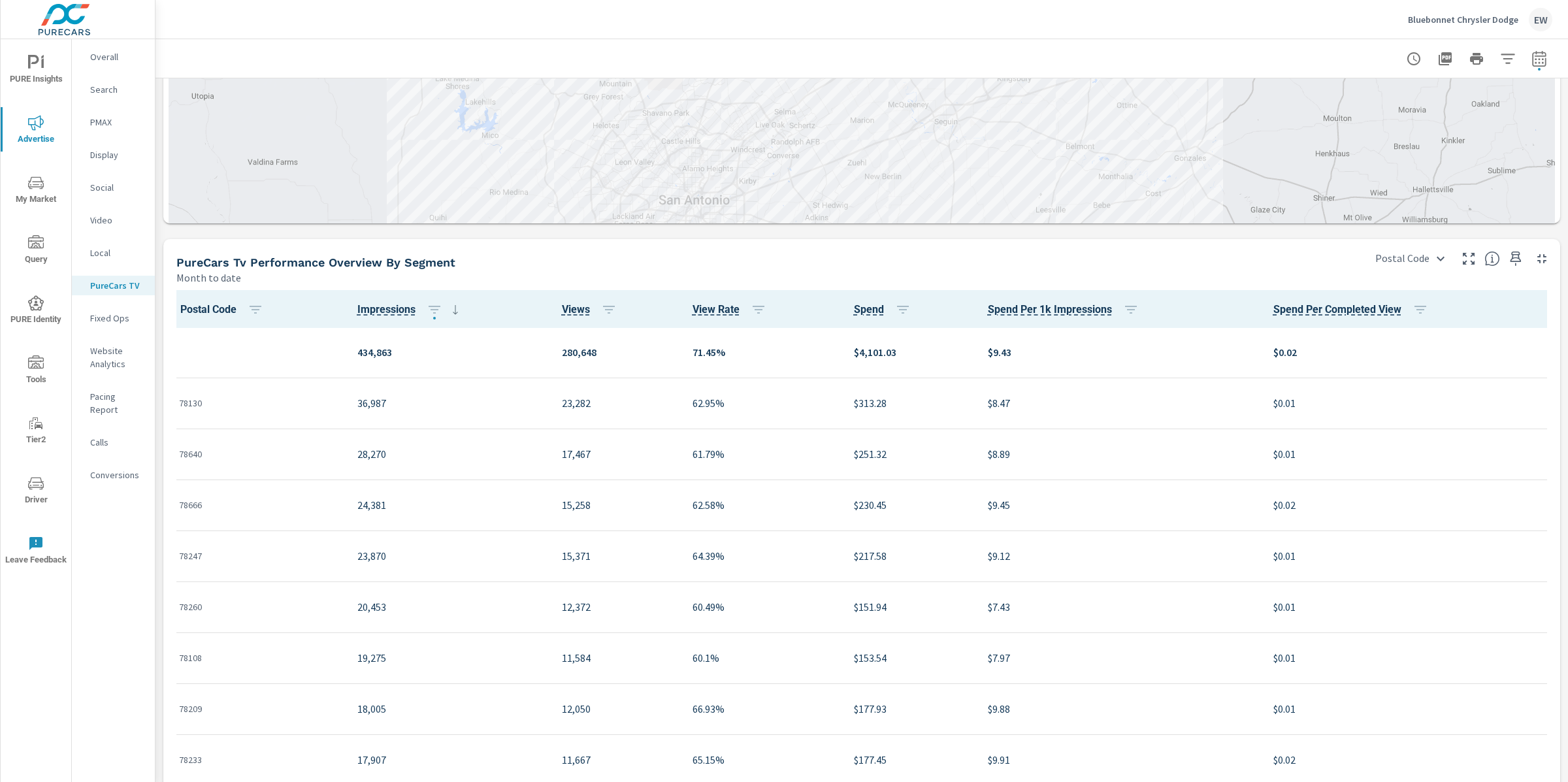
drag, startPoint x: 538, startPoint y: 190, endPoint x: 550, endPoint y: 210, distance: 23.3
click at [550, 210] on div at bounding box center [861, 31] width 1386 height 553
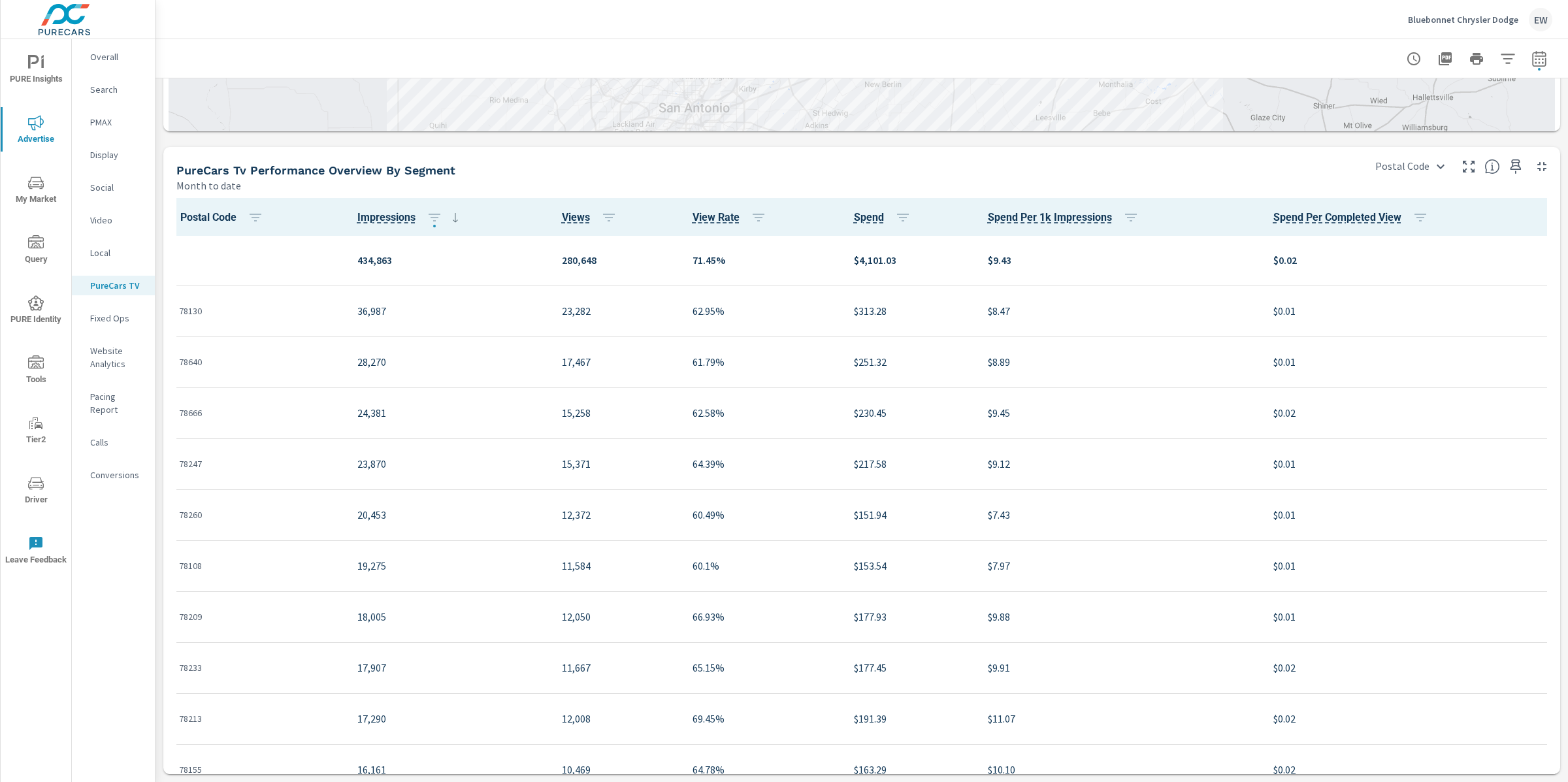
scroll to position [1942, 0]
click at [1380, 172] on body "PURE Insights Advertise My Market Query PURE Identity Tools Tier2 Driver Leave …" at bounding box center [784, 391] width 1568 height 782
click at [1362, 201] on li "Placement" at bounding box center [1375, 200] width 95 height 23
type input "Placement"
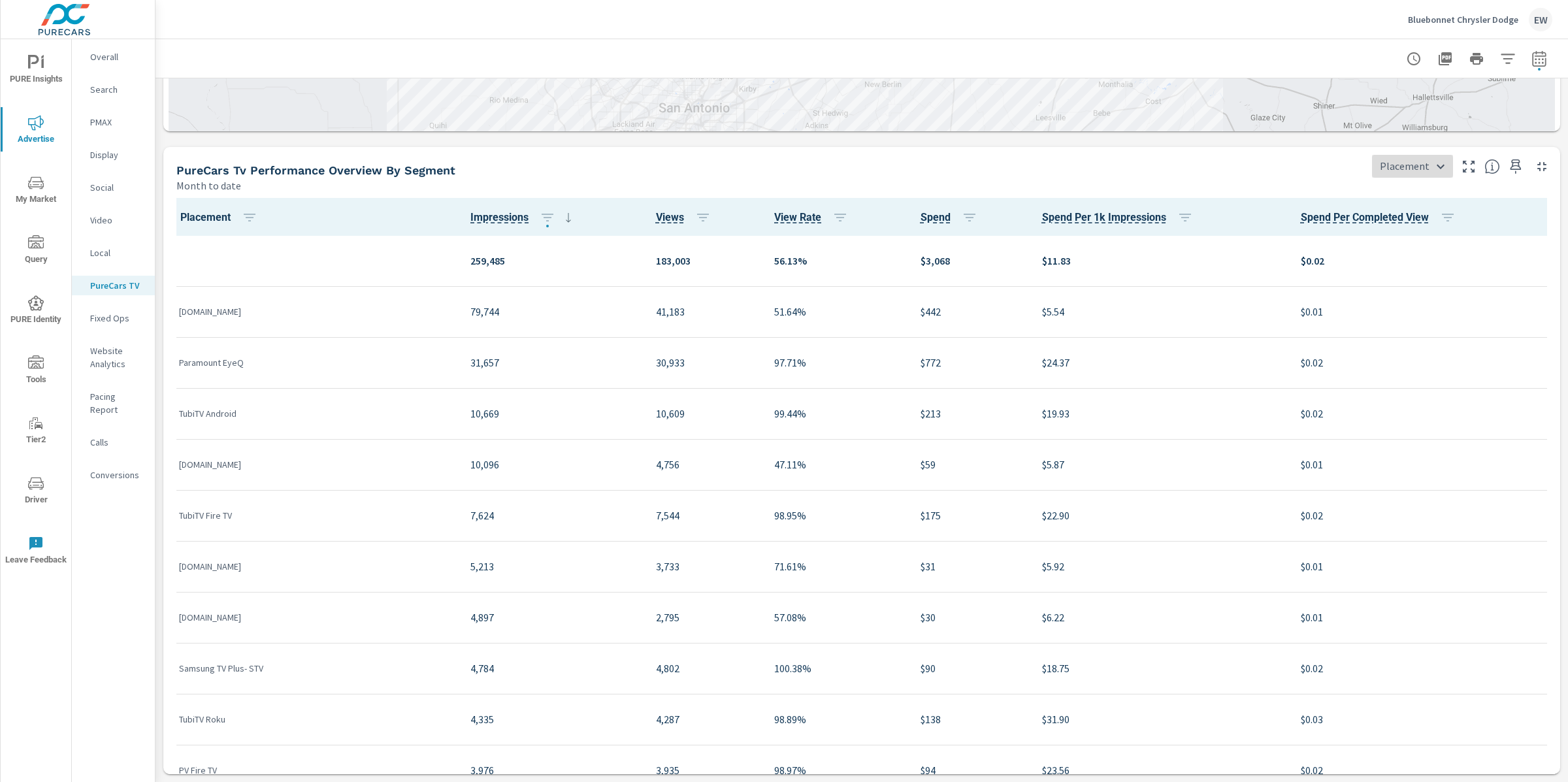
scroll to position [1, 0]
click at [1392, 164] on body "PURE Insights Advertise My Market Query PURE Identity Tools Tier2 Driver Leave …" at bounding box center [784, 391] width 1568 height 782
click at [160, 147] on div at bounding box center [784, 391] width 1568 height 782
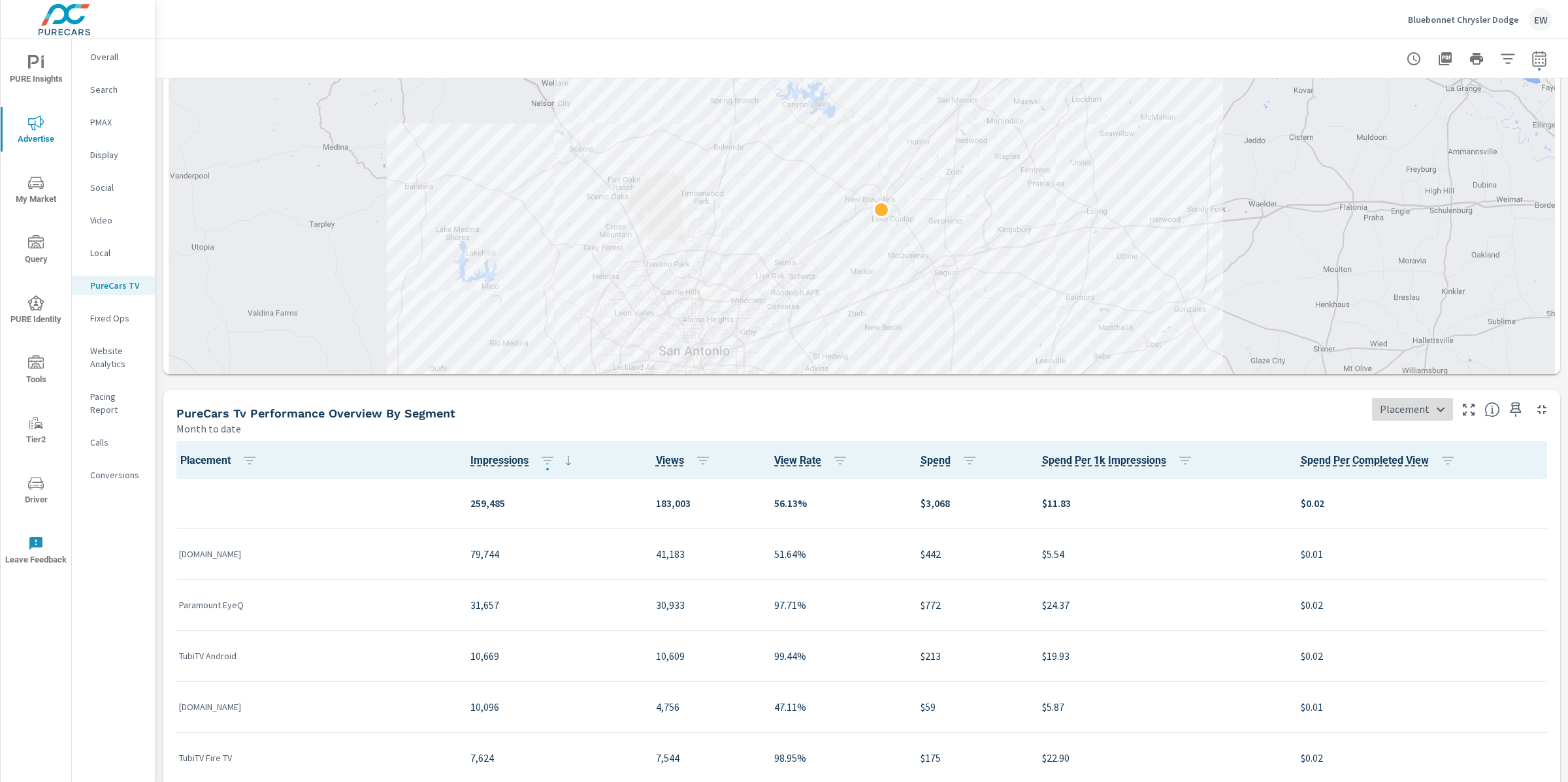
scroll to position [1304, 0]
drag, startPoint x: 533, startPoint y: 420, endPoint x: 513, endPoint y: 400, distance: 28.3
click at [513, 400] on div at bounding box center [861, 180] width 1386 height 553
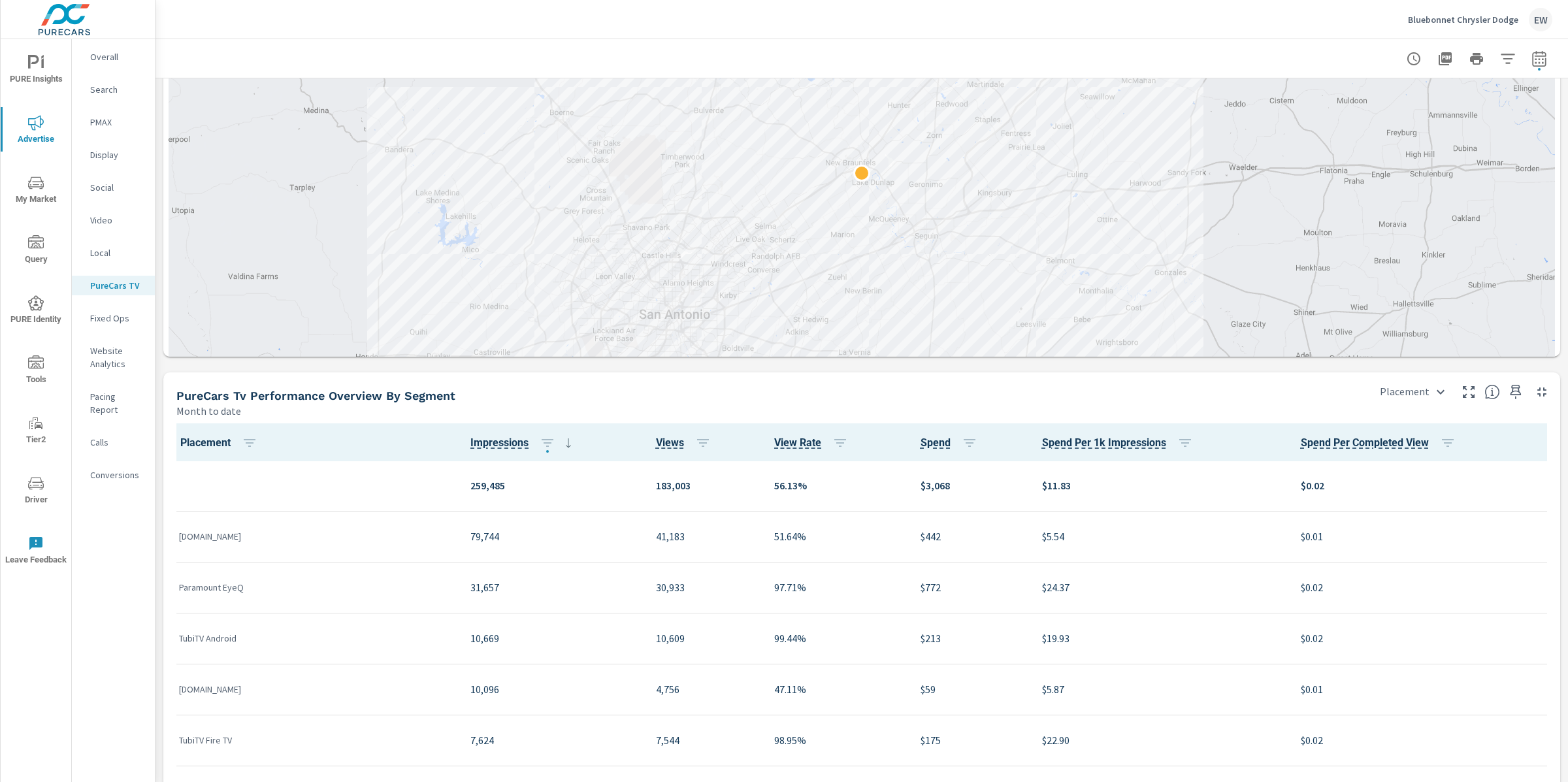
scroll to position [1334, 0]
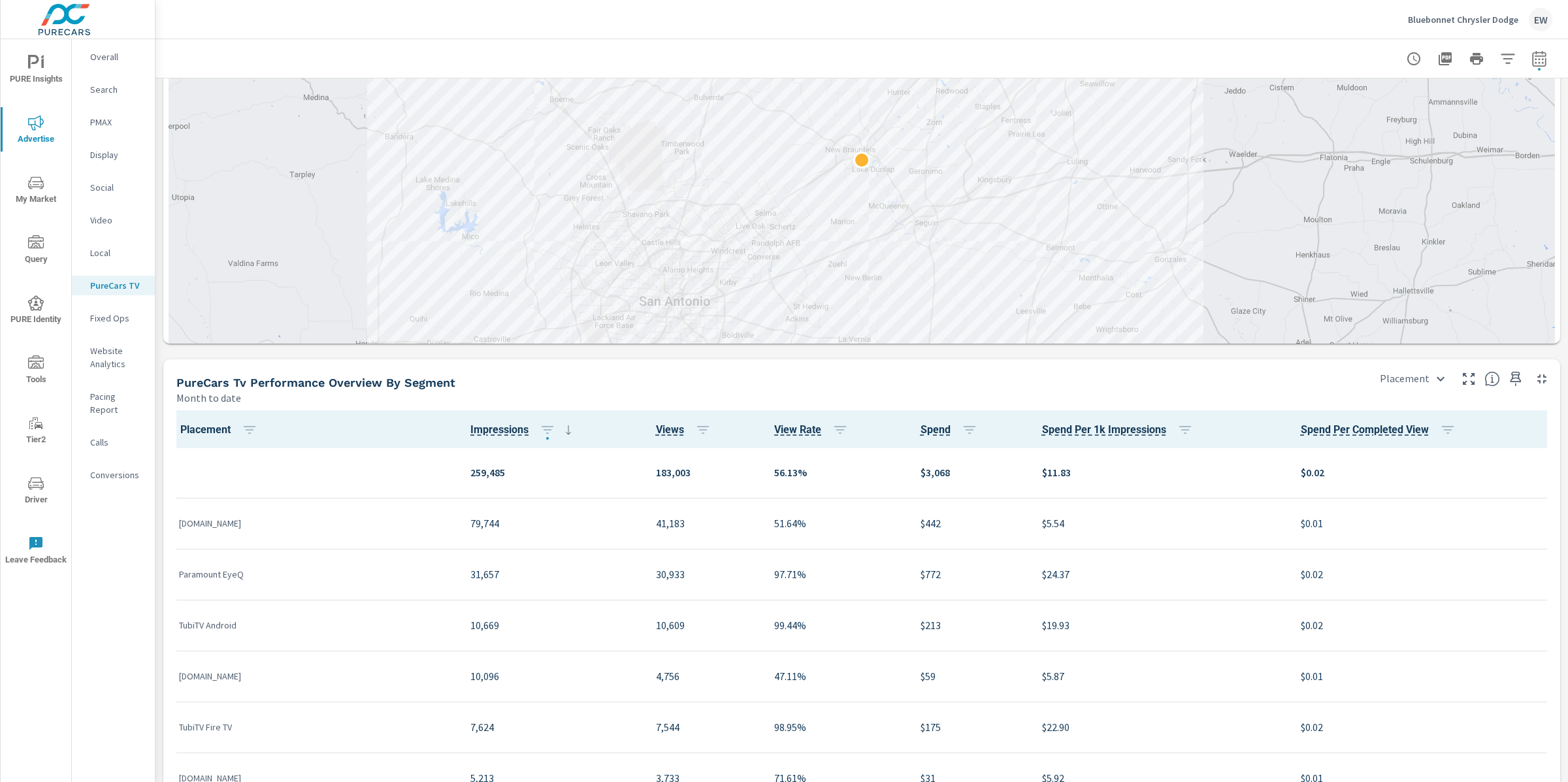
click at [103, 63] on p "Overall" at bounding box center [117, 57] width 55 height 13
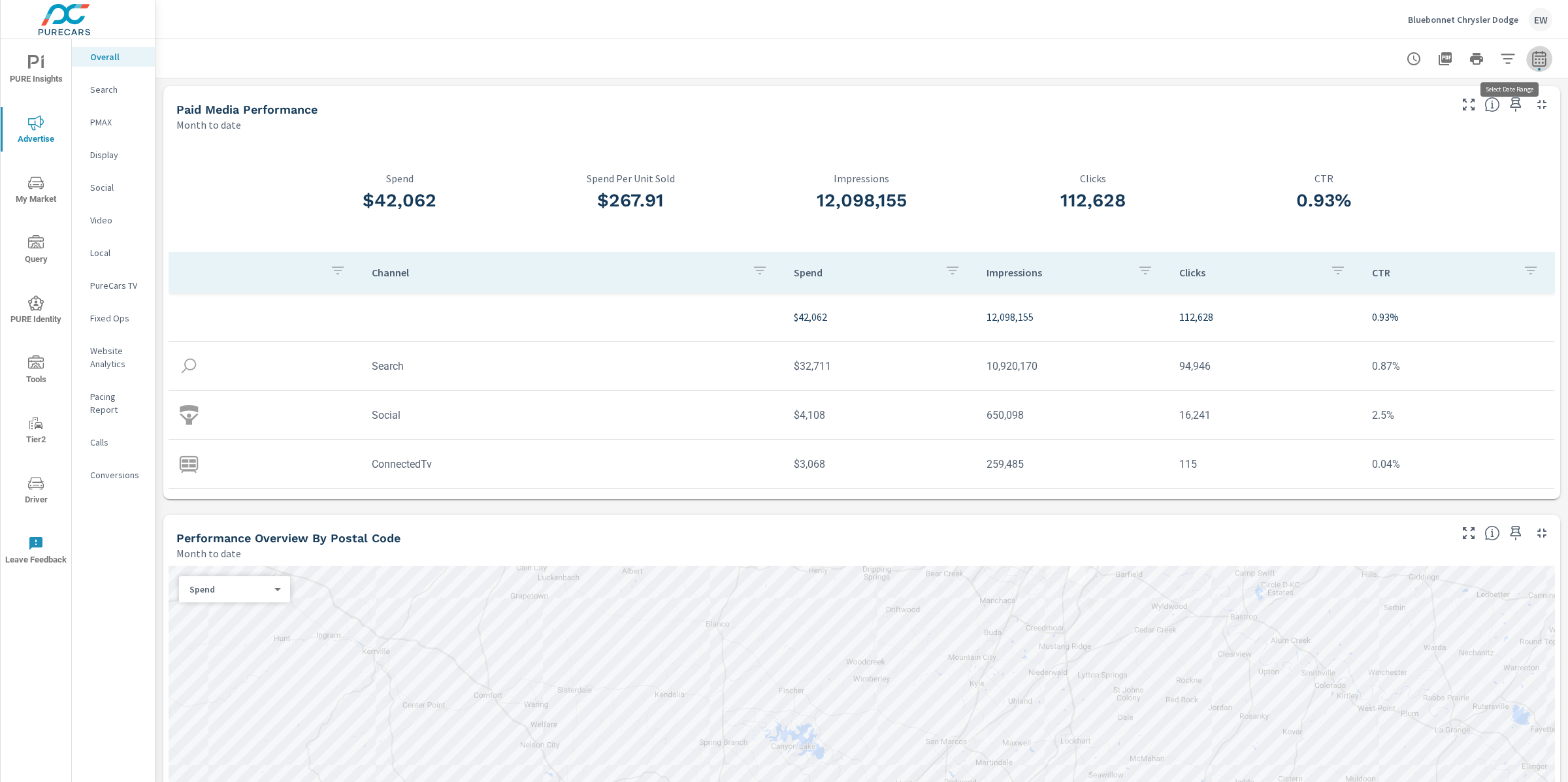
click at [1531, 59] on icon "button" at bounding box center [1539, 59] width 16 height 16
click at [1431, 112] on select "Custom Yesterday Last week Last 7 days Last 14 days Last 30 days Last 45 days L…" at bounding box center [1422, 115] width 131 height 26
click at [1357, 102] on select "Custom Yesterday Last week Last 7 days Last 14 days Last 30 days Last 45 days L…" at bounding box center [1422, 115] width 131 height 26
select select "Last 7 days"
click at [1386, 156] on p "+ Add comparison" at bounding box center [1435, 149] width 167 height 16
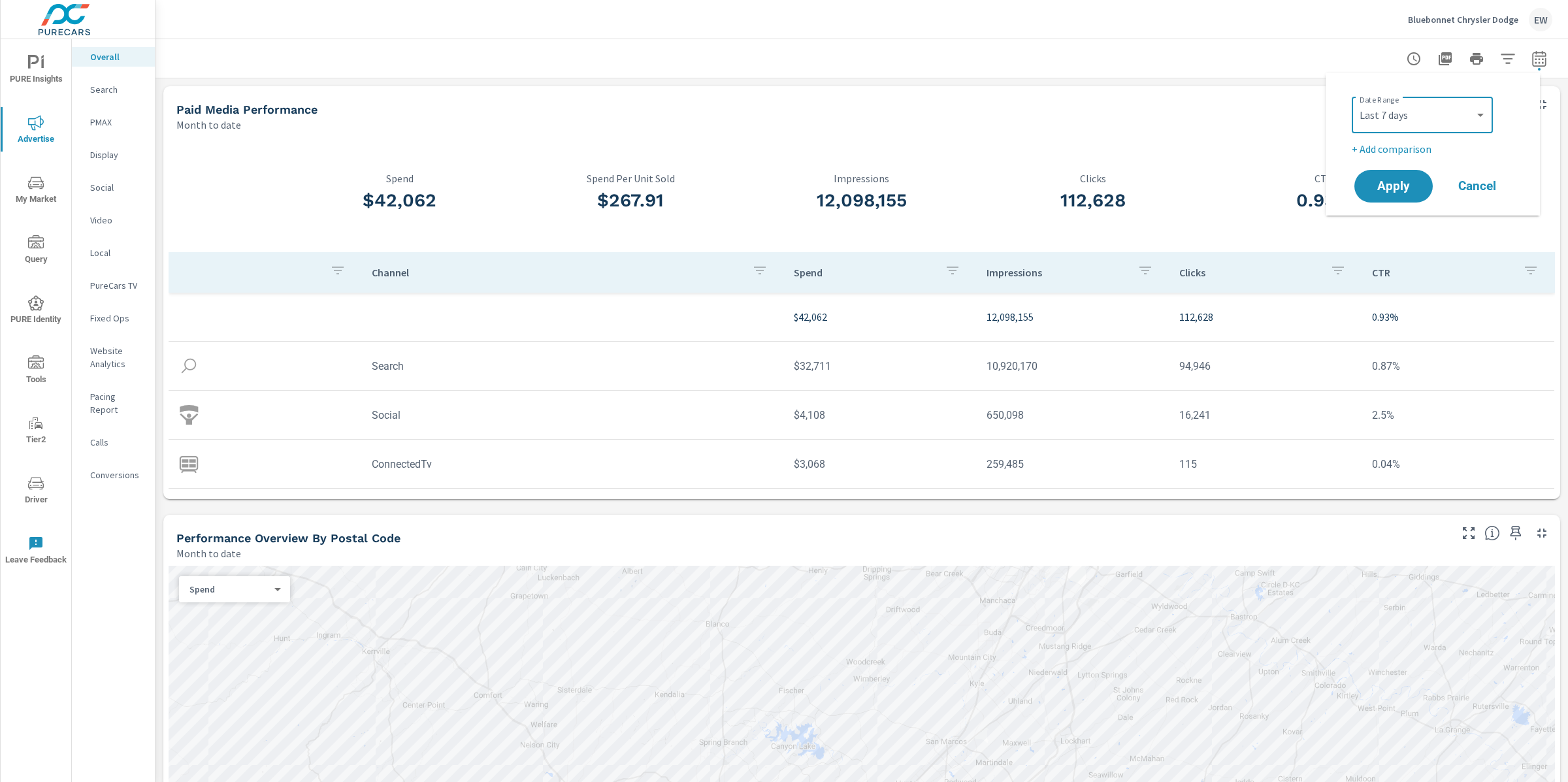
select select "Previous period"
click at [1389, 229] on span "Apply" at bounding box center [1393, 222] width 54 height 12
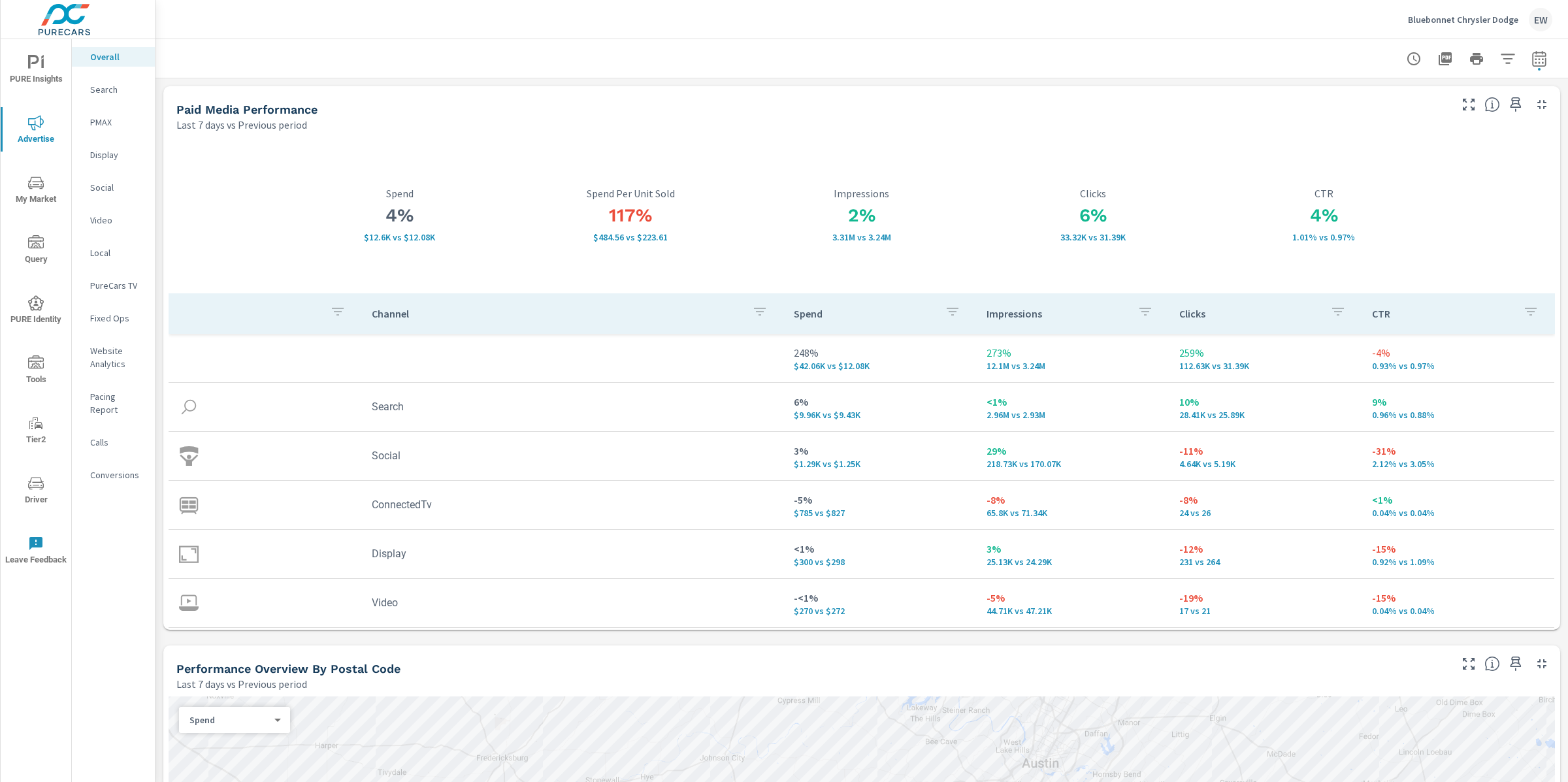
click at [37, 78] on span "PURE Insights" at bounding box center [36, 71] width 63 height 32
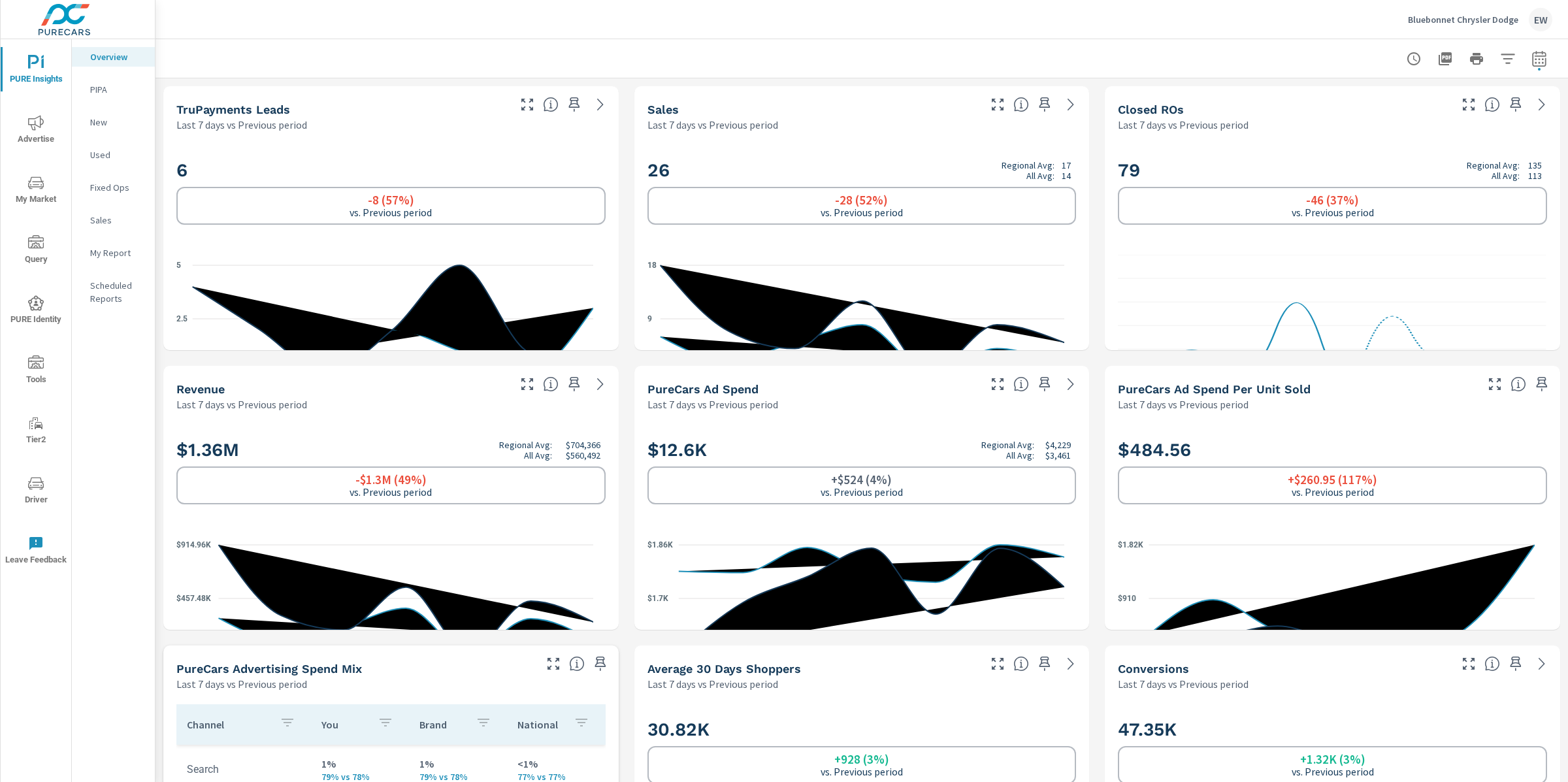
scroll to position [1, 0]
